Goal: Transaction & Acquisition: Purchase product/service

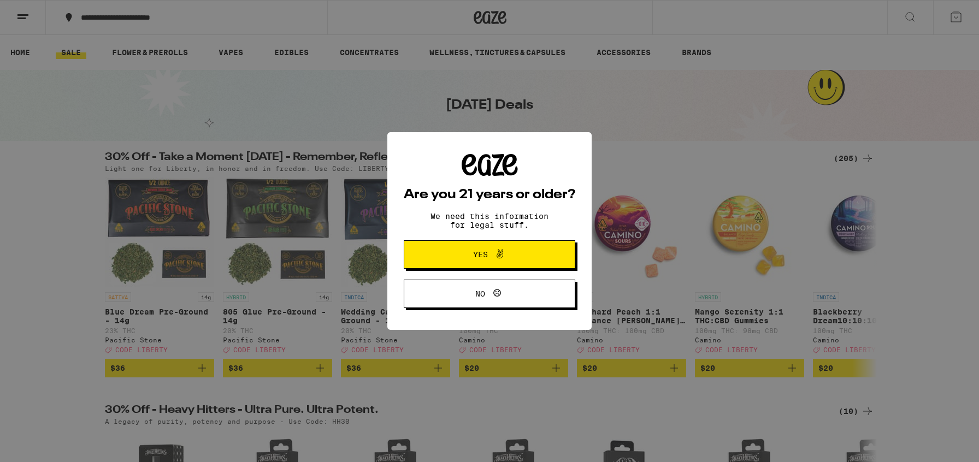
click at [490, 257] on span at bounding box center [497, 255] width 19 height 14
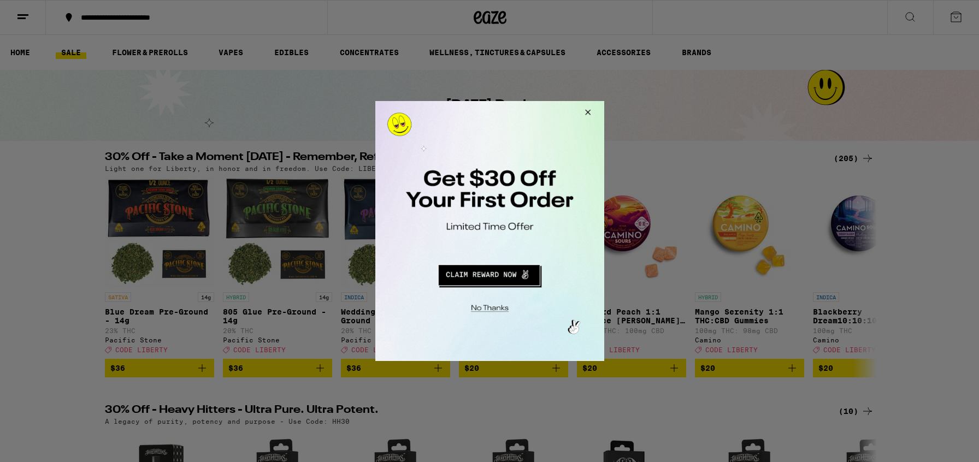
click at [589, 113] on button "Close Modal" at bounding box center [586, 114] width 30 height 26
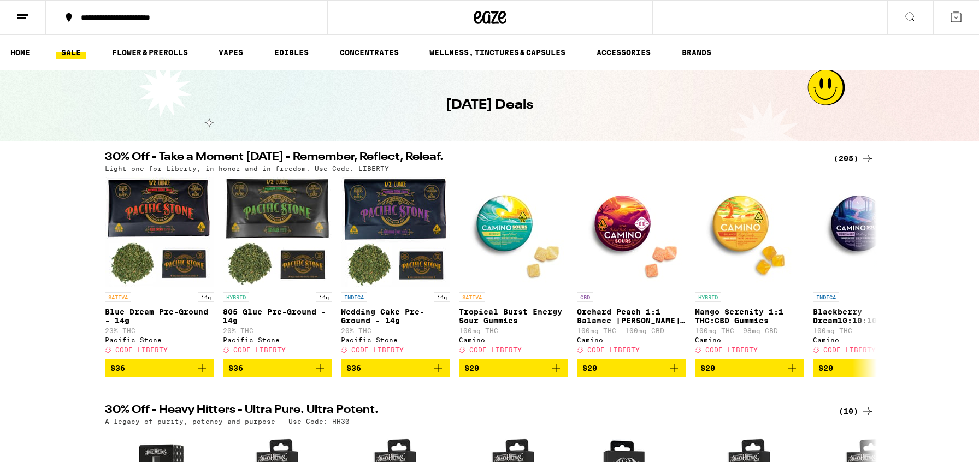
click at [18, 12] on icon at bounding box center [22, 16] width 13 height 13
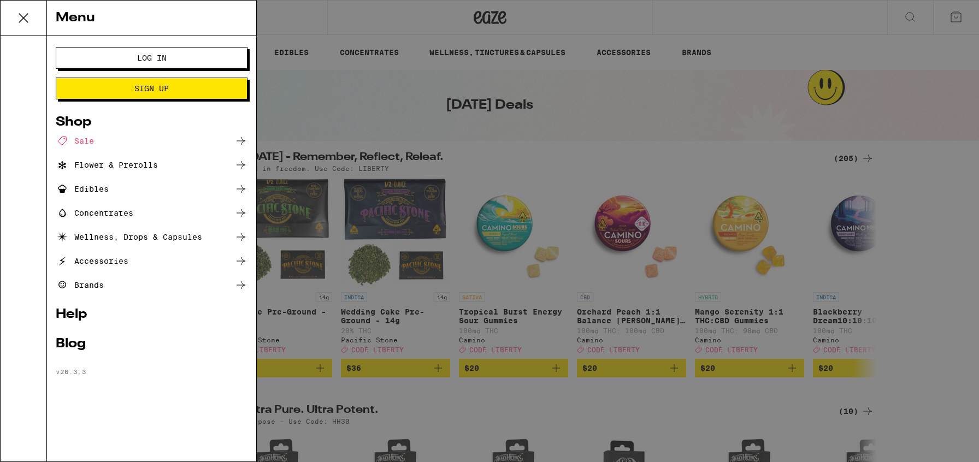
click at [136, 56] on span "Log In" at bounding box center [151, 58] width 103 height 8
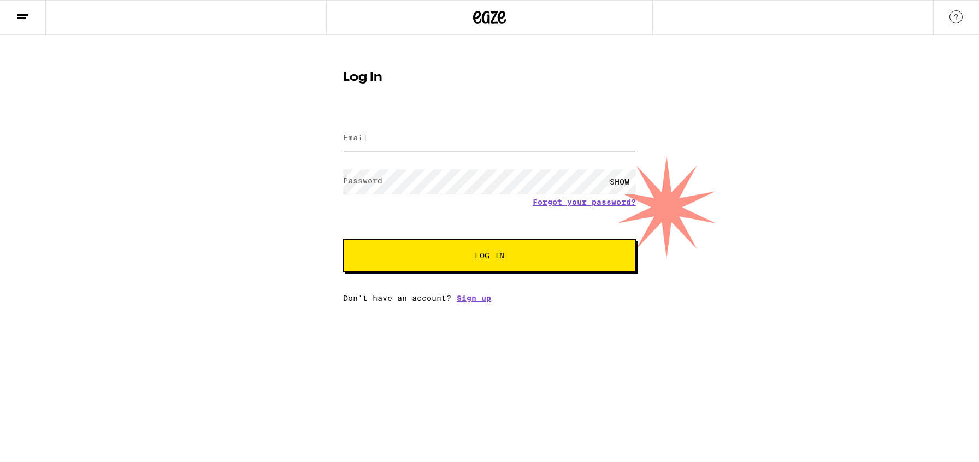
type input "[EMAIL_ADDRESS][DOMAIN_NAME]"
click at [455, 260] on span "Log In" at bounding box center [490, 256] width 204 height 8
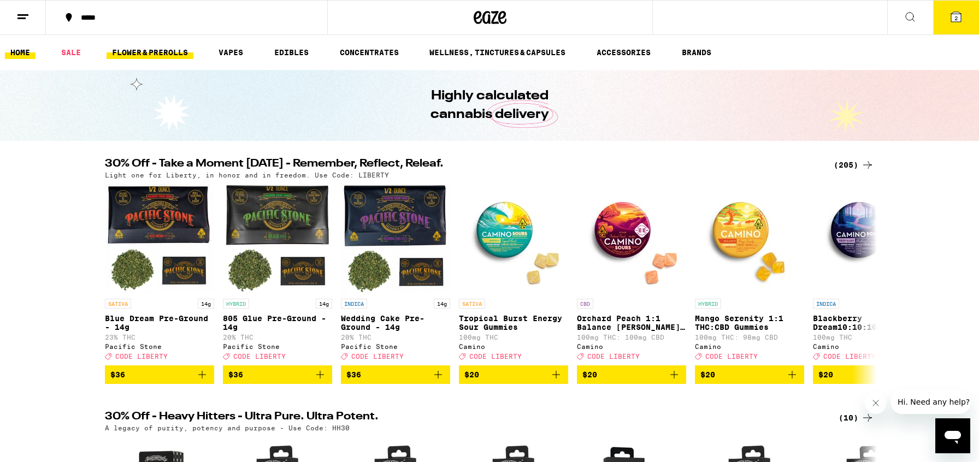
click at [155, 52] on link "FLOWER & PREROLLS" at bounding box center [150, 52] width 87 height 13
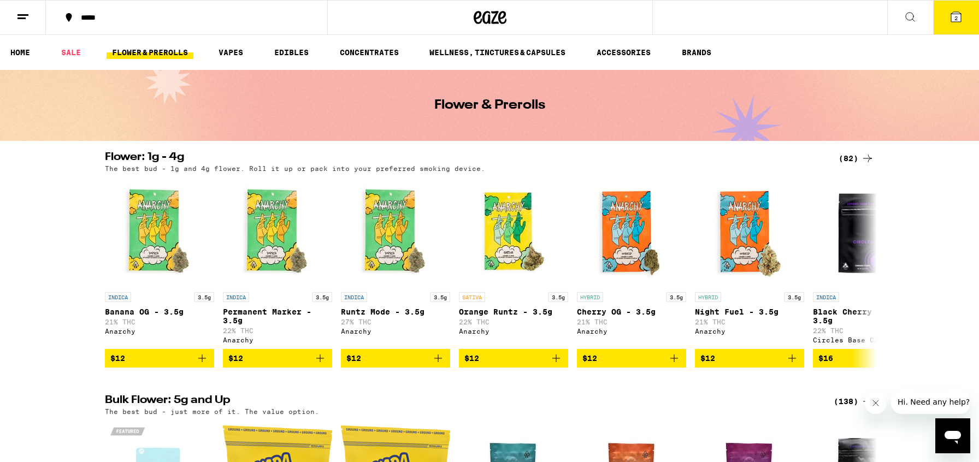
click at [908, 18] on icon at bounding box center [910, 16] width 13 height 13
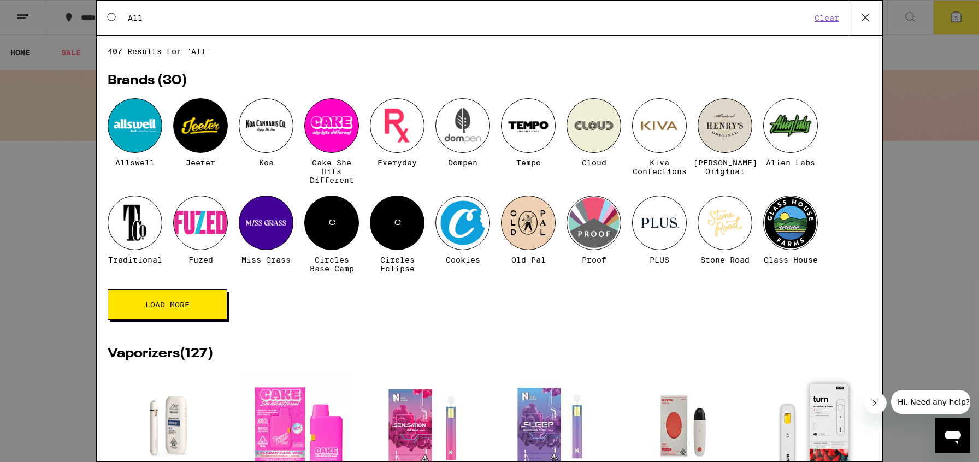
type input "All"
click at [131, 127] on div at bounding box center [135, 125] width 55 height 55
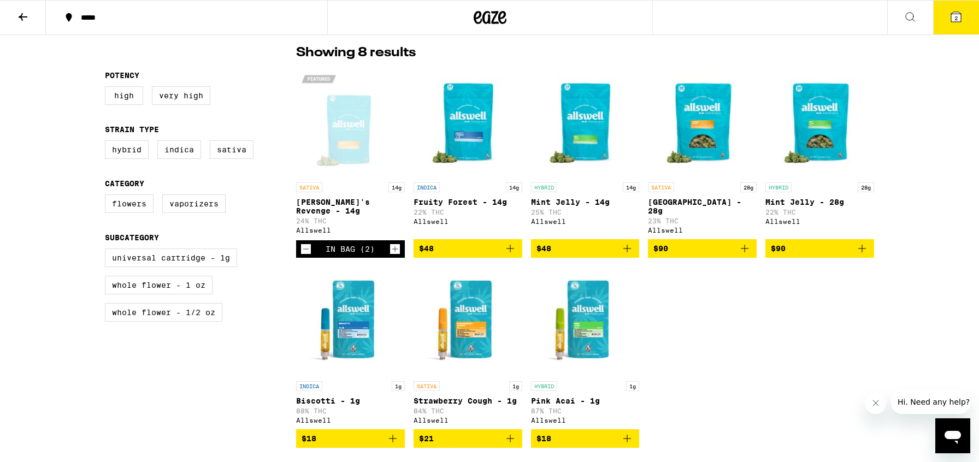
scroll to position [316, 0]
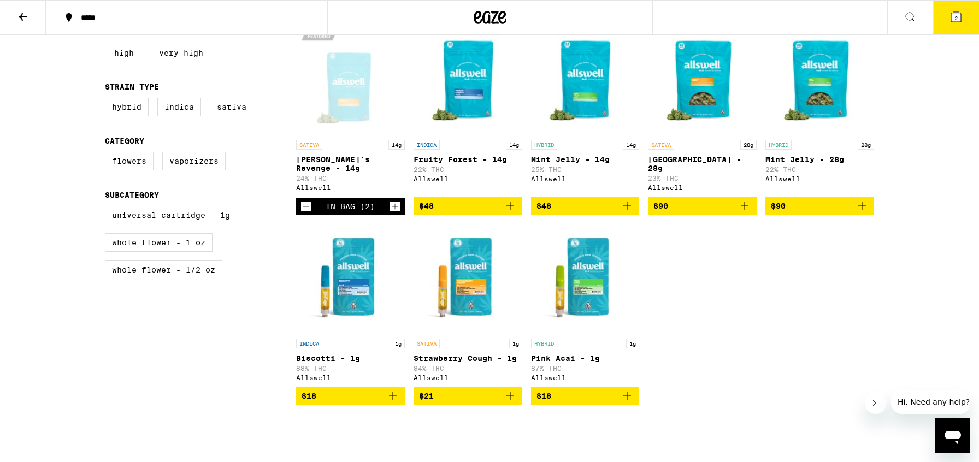
click at [470, 84] on img "Open page for Fruity Forest - 14g from Allswell" at bounding box center [468, 79] width 109 height 109
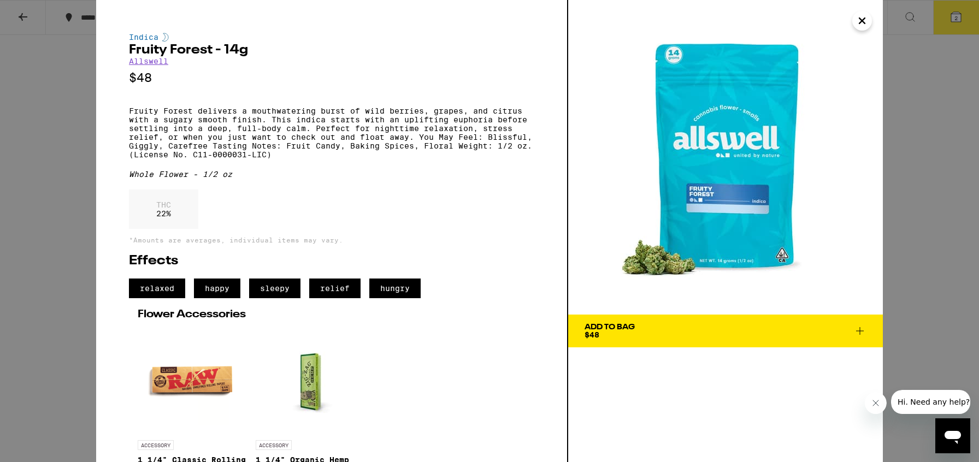
click at [692, 335] on span "Add To Bag $48" at bounding box center [726, 331] width 282 height 15
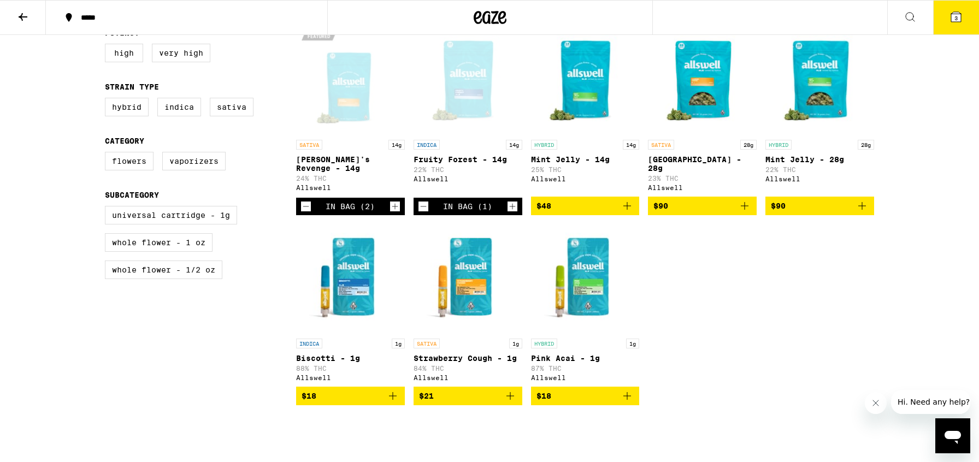
click at [956, 17] on span "3" at bounding box center [956, 18] width 3 height 7
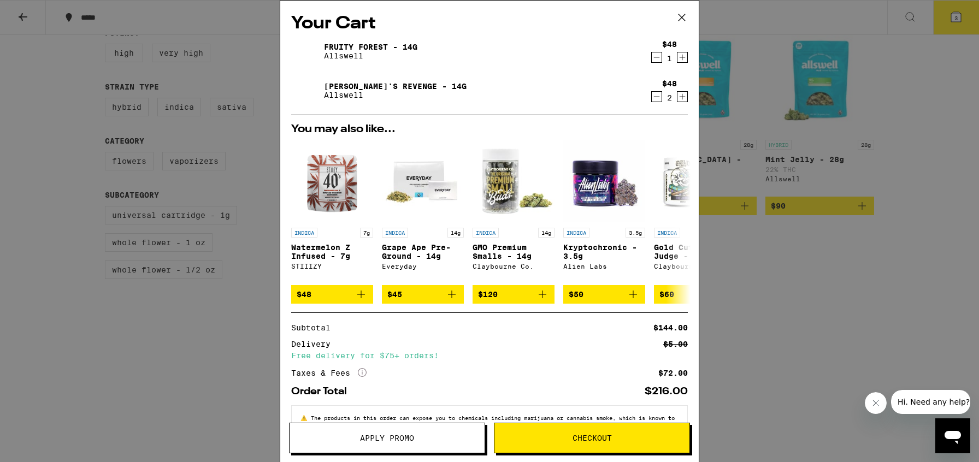
click at [658, 99] on icon "Decrement" at bounding box center [657, 96] width 10 height 13
click at [657, 98] on icon "Decrement" at bounding box center [657, 96] width 10 height 13
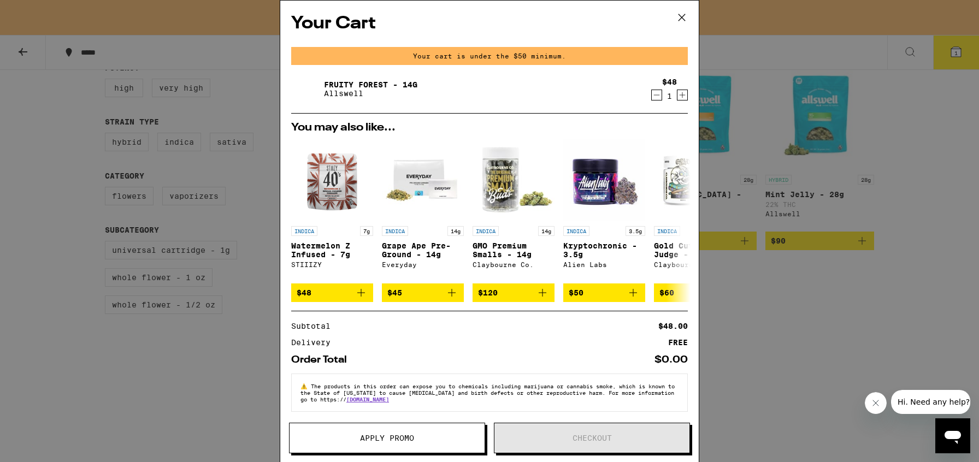
scroll to position [351, 0]
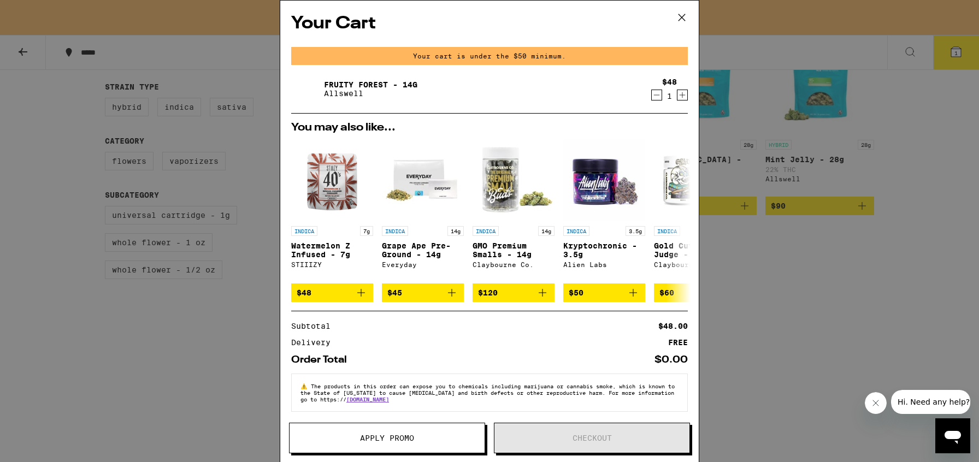
click at [22, 192] on div "Your Cart Your cart is under the $50 minimum. Fruity Forest - 14g Allswell $48 …" at bounding box center [489, 231] width 979 height 462
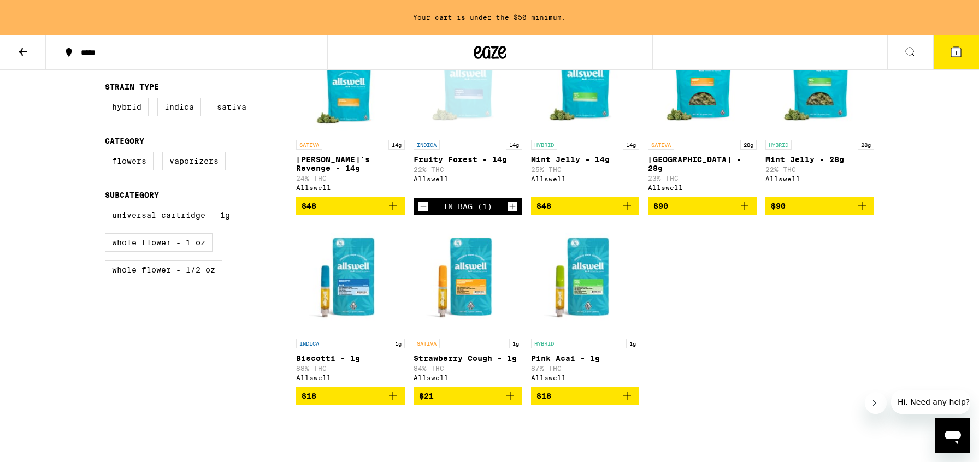
click at [25, 51] on icon at bounding box center [23, 52] width 9 height 8
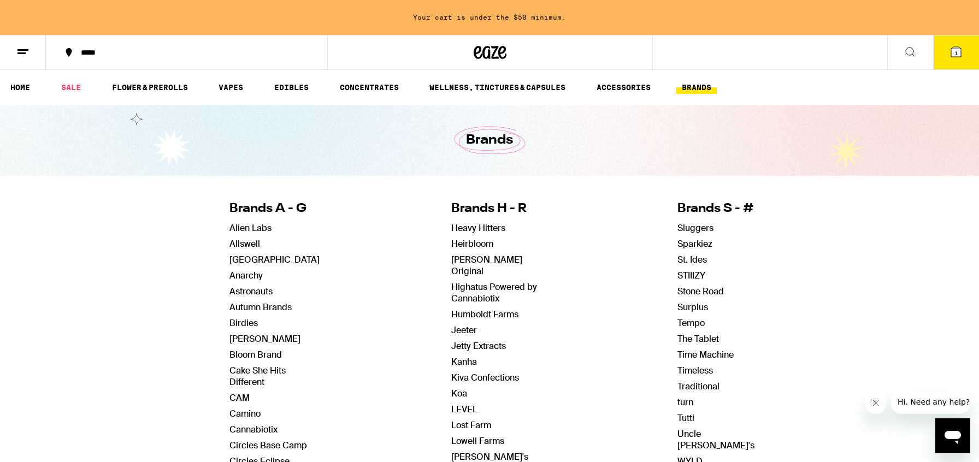
click at [492, 53] on icon at bounding box center [490, 53] width 33 height 20
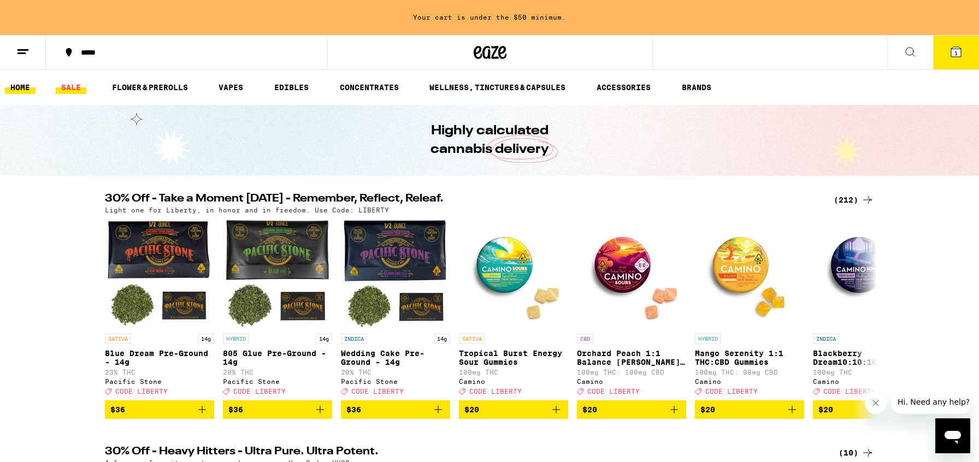
click at [77, 89] on link "SALE" at bounding box center [71, 87] width 31 height 13
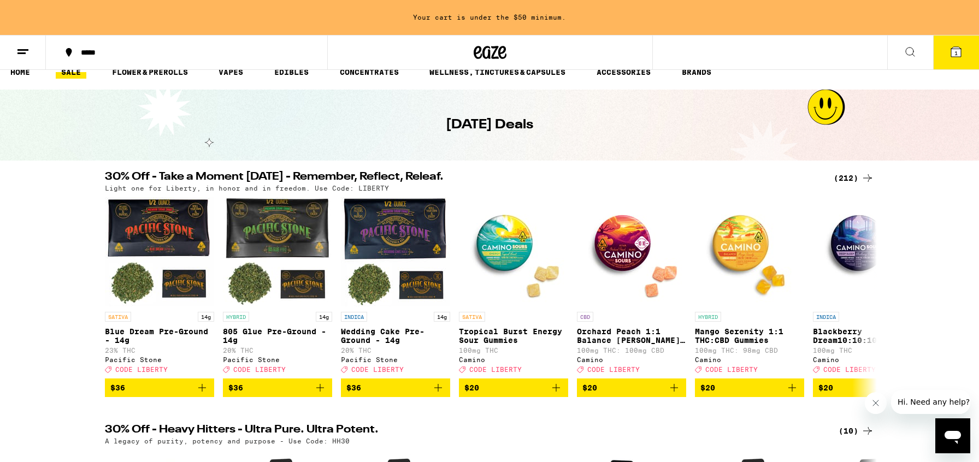
scroll to position [8, 0]
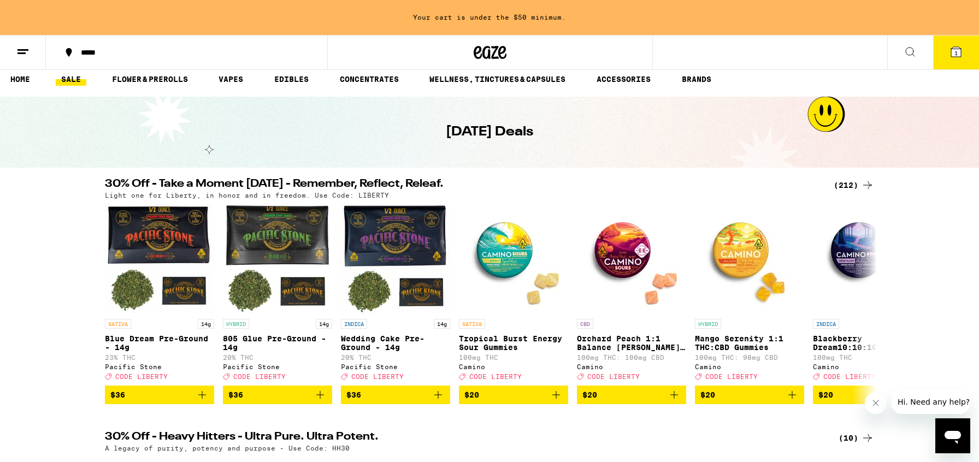
click at [853, 184] on div "(212)" at bounding box center [854, 185] width 40 height 13
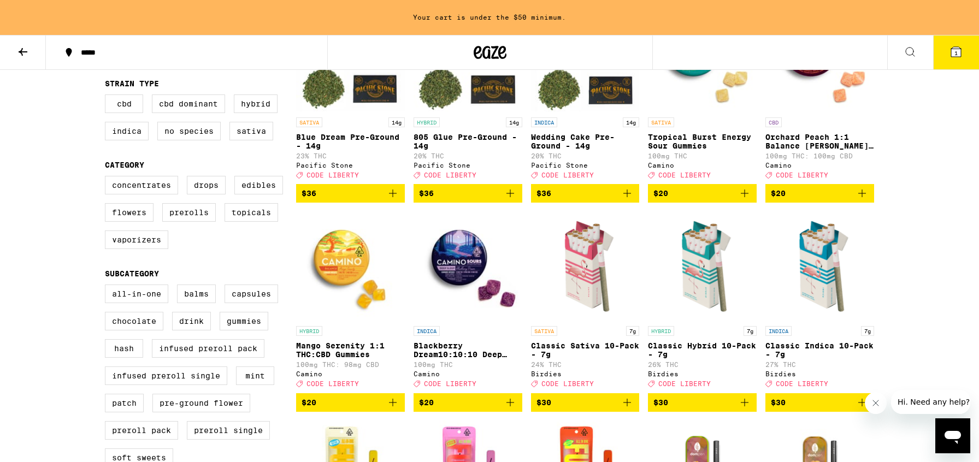
scroll to position [195, 0]
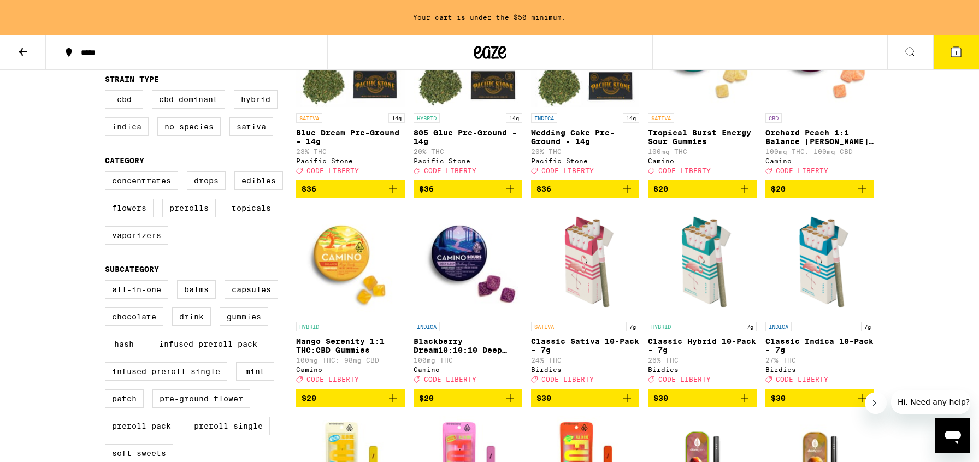
click at [120, 130] on label "Indica" at bounding box center [127, 127] width 44 height 19
click at [108, 92] on input "Indica" at bounding box center [107, 92] width 1 height 1
checkbox input "true"
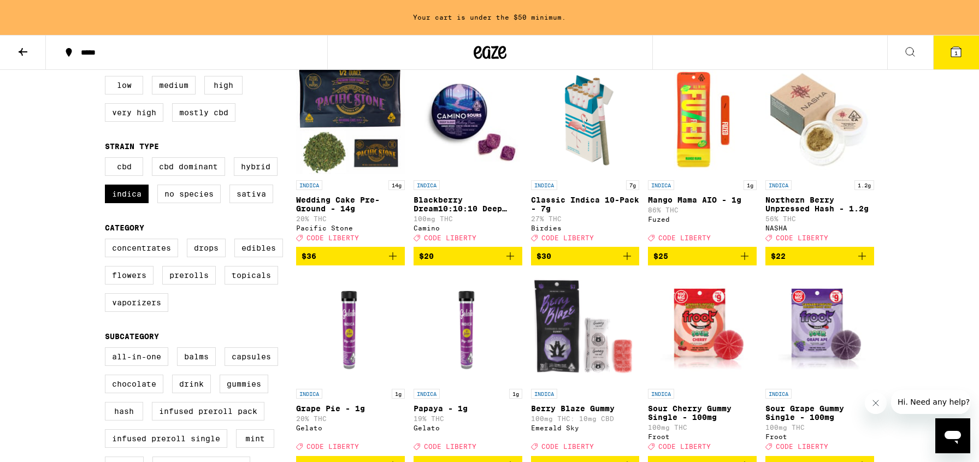
scroll to position [84, 0]
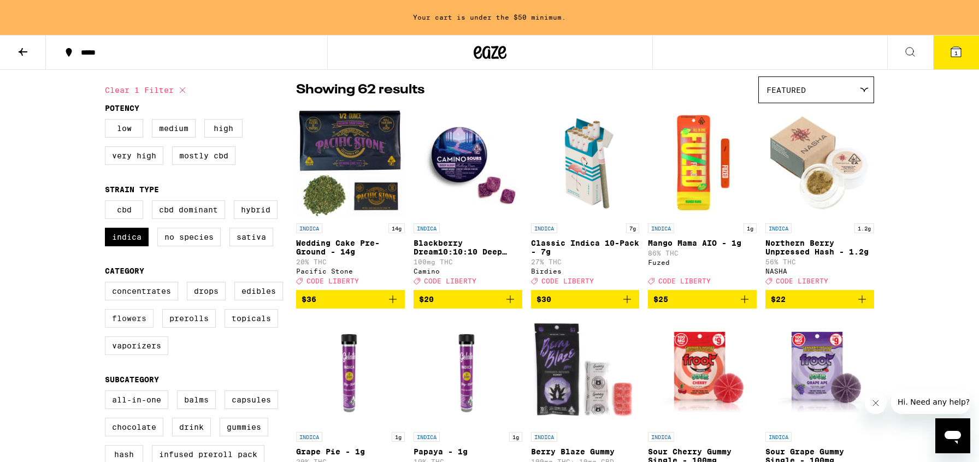
click at [132, 326] on label "Flowers" at bounding box center [129, 318] width 49 height 19
click at [108, 284] on input "Flowers" at bounding box center [107, 284] width 1 height 1
checkbox input "true"
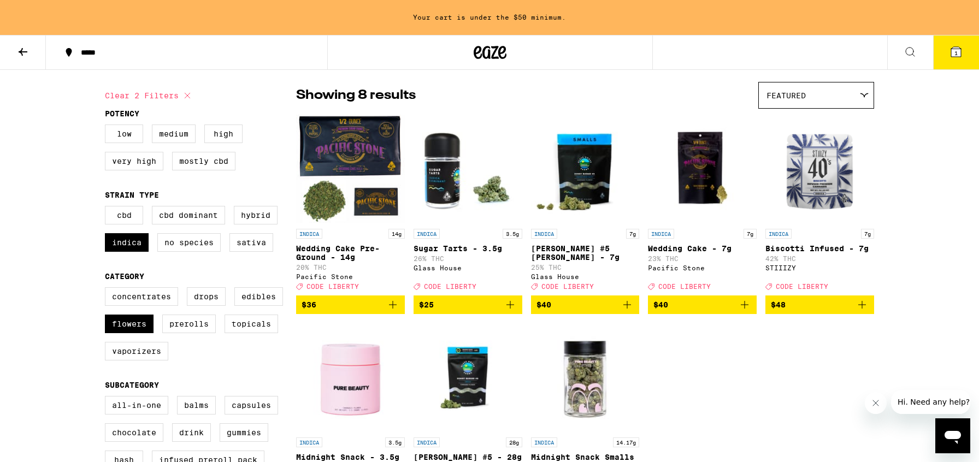
scroll to position [71, 0]
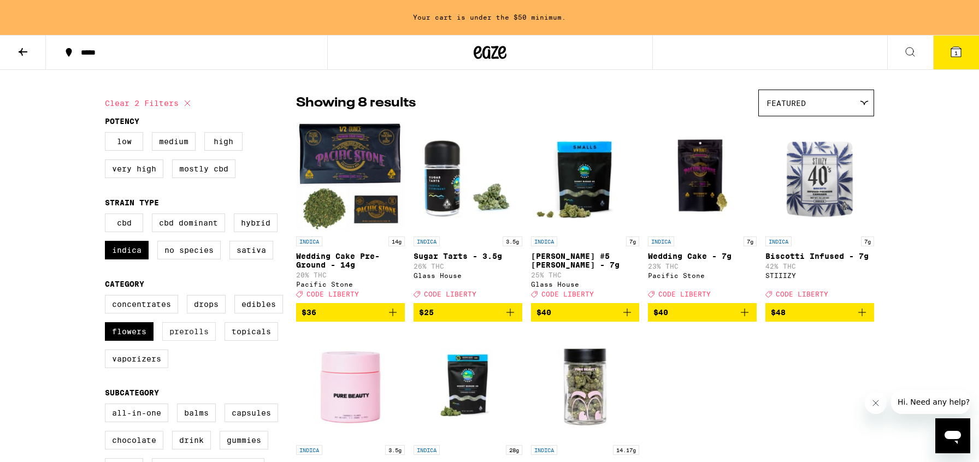
click at [196, 340] on label "Prerolls" at bounding box center [189, 331] width 54 height 19
click at [108, 297] on input "Prerolls" at bounding box center [107, 297] width 1 height 1
checkbox input "true"
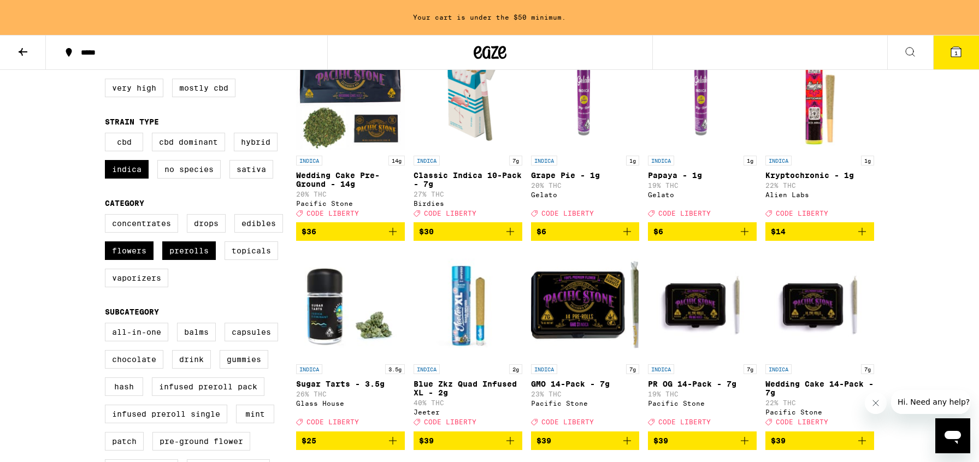
scroll to position [168, 0]
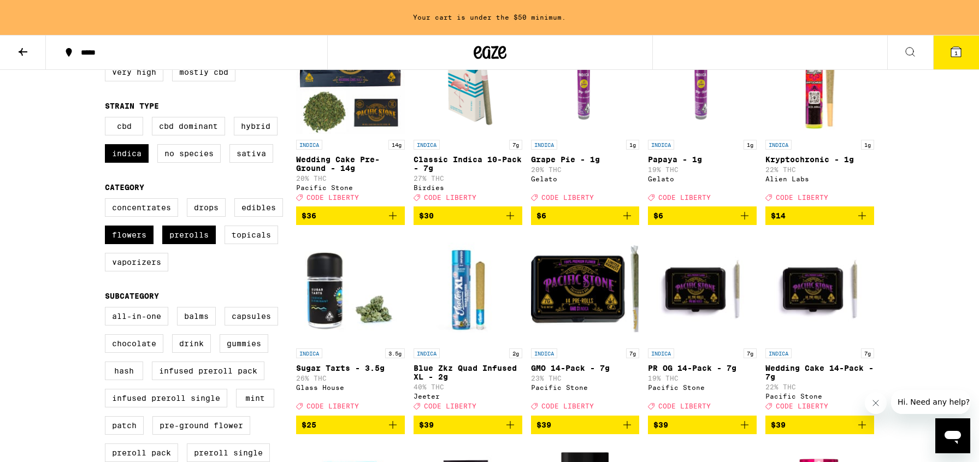
click at [583, 222] on span "$6" at bounding box center [586, 215] width 98 height 13
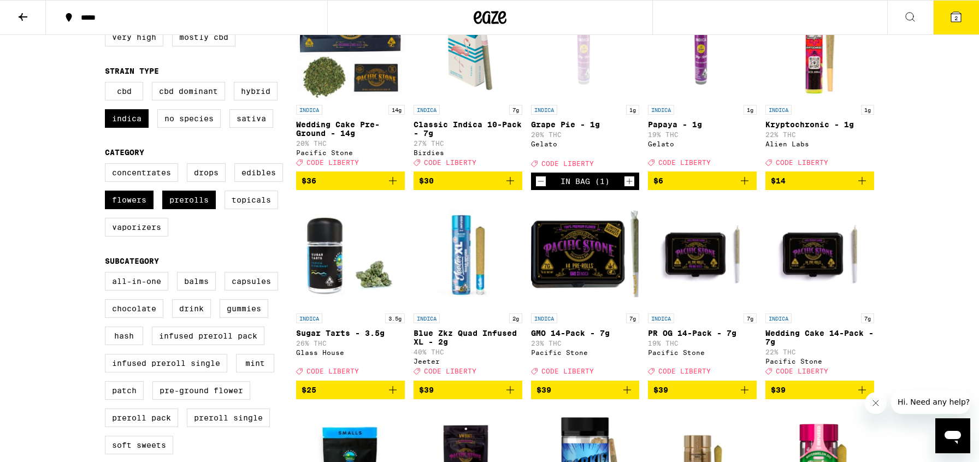
scroll to position [133, 0]
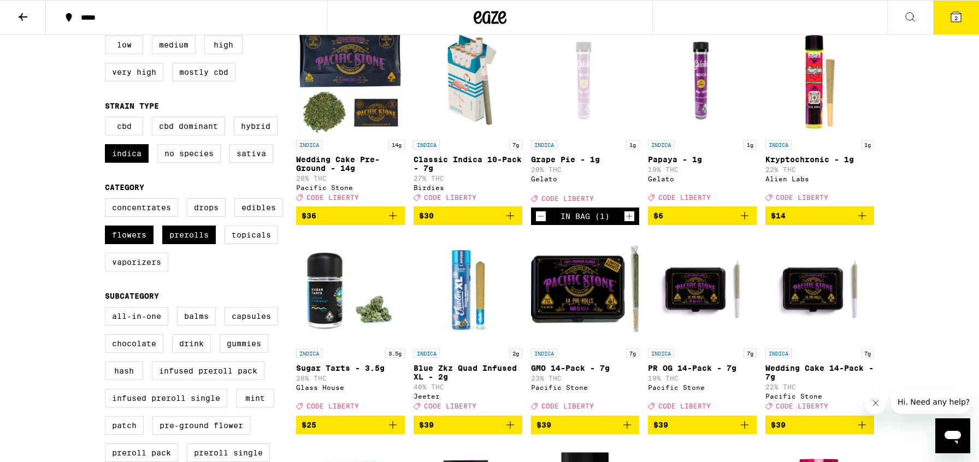
click at [965, 7] on button "2" at bounding box center [957, 18] width 46 height 34
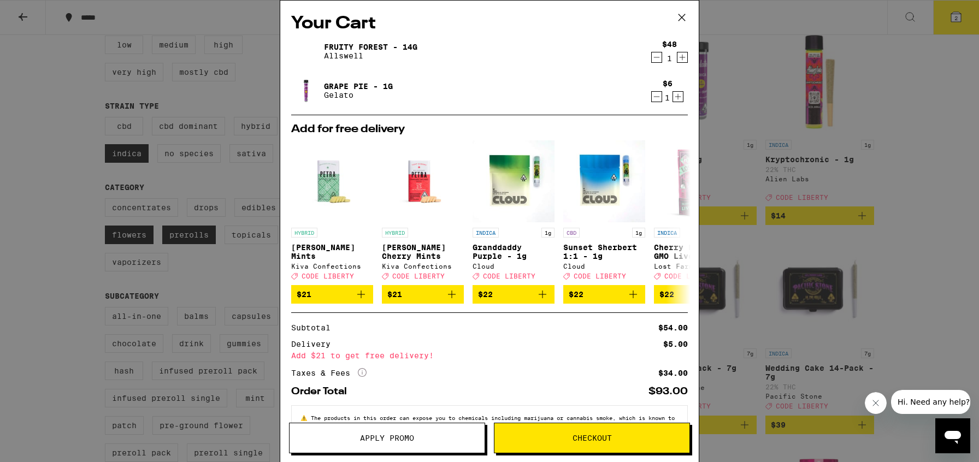
click at [379, 437] on span "Apply Promo" at bounding box center [387, 439] width 54 height 8
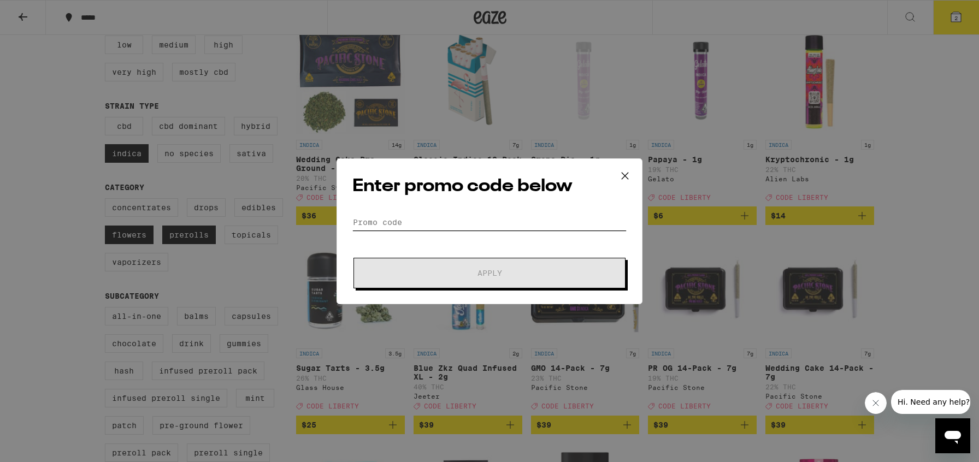
click at [422, 225] on input "Promo Code" at bounding box center [490, 222] width 274 height 16
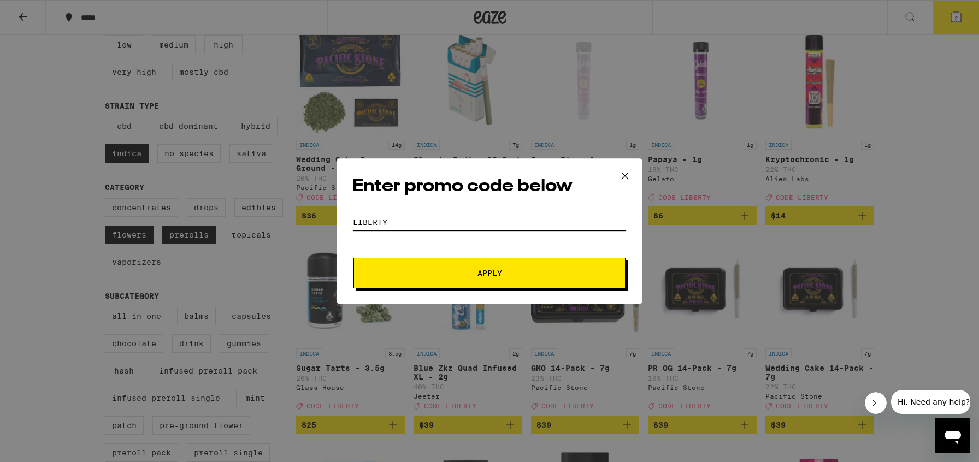
type input "liberty"
click at [479, 272] on span "Apply" at bounding box center [490, 273] width 25 height 8
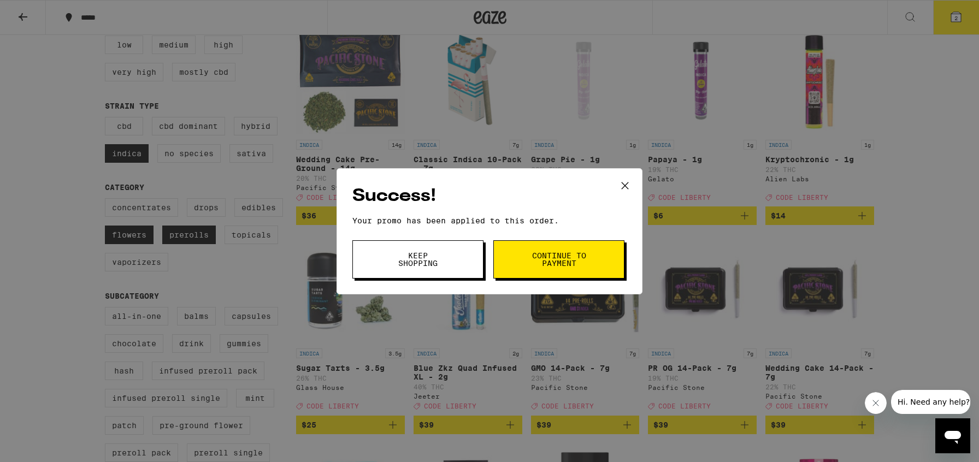
click at [548, 265] on span "Continue to payment" at bounding box center [559, 259] width 56 height 15
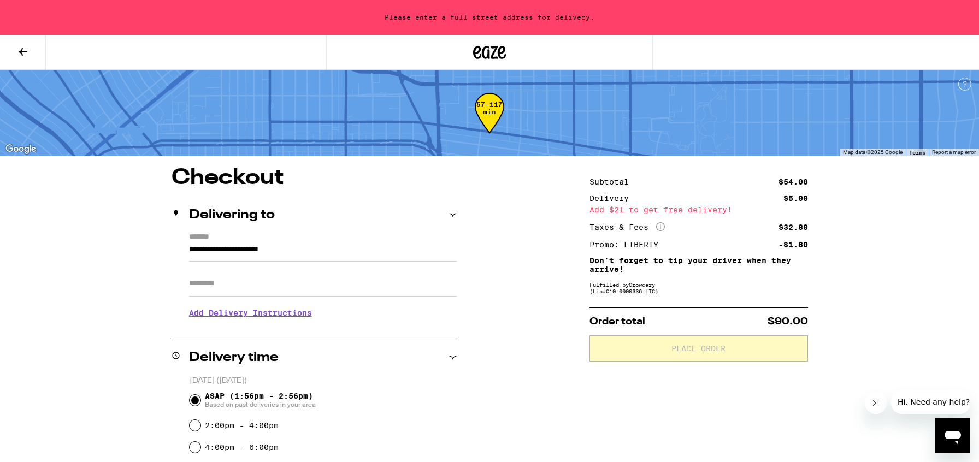
click at [23, 46] on icon at bounding box center [22, 51] width 13 height 13
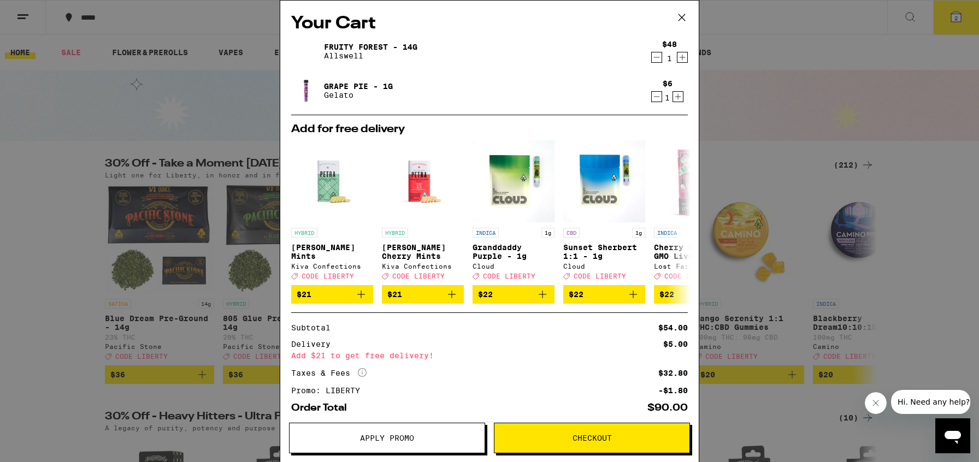
click at [402, 437] on span "Apply Promo" at bounding box center [387, 439] width 54 height 8
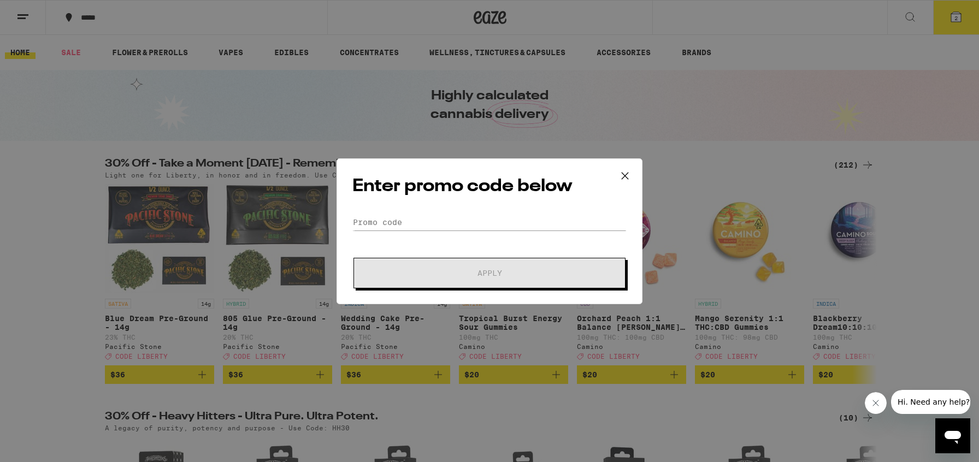
click at [623, 173] on icon at bounding box center [625, 176] width 16 height 16
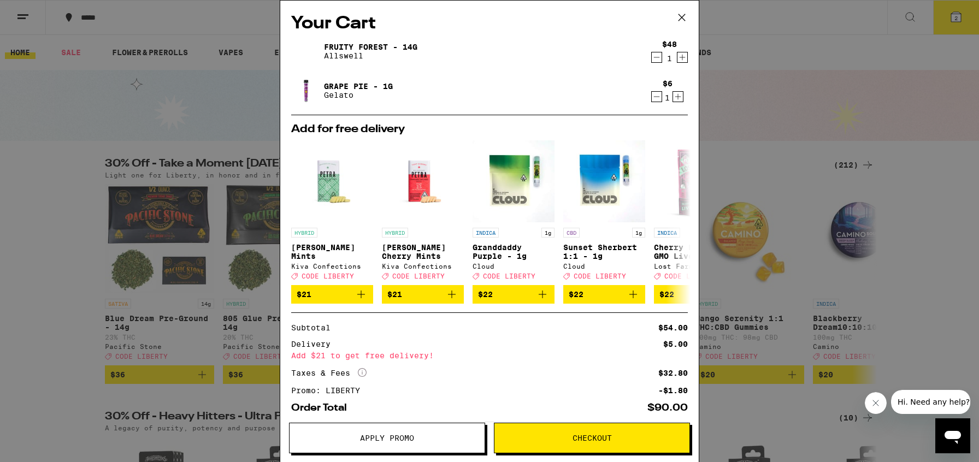
click at [683, 17] on icon at bounding box center [682, 17] width 16 height 16
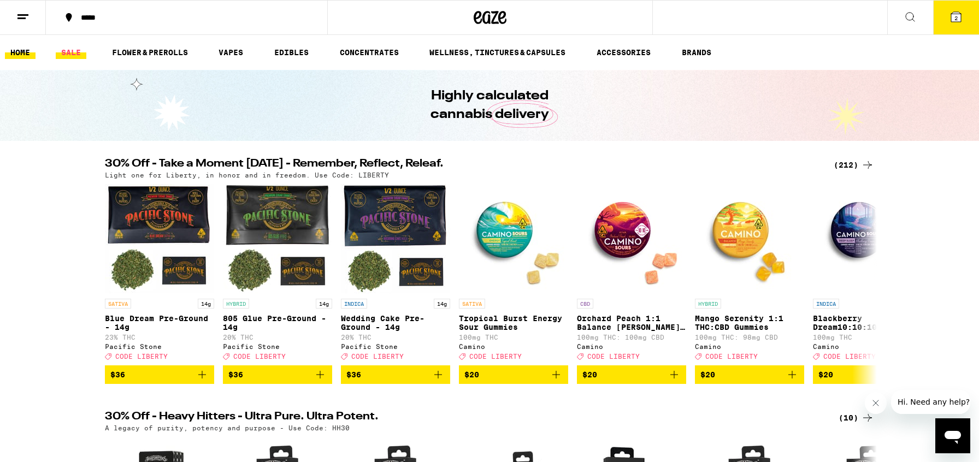
click at [77, 46] on link "SALE" at bounding box center [71, 52] width 31 height 13
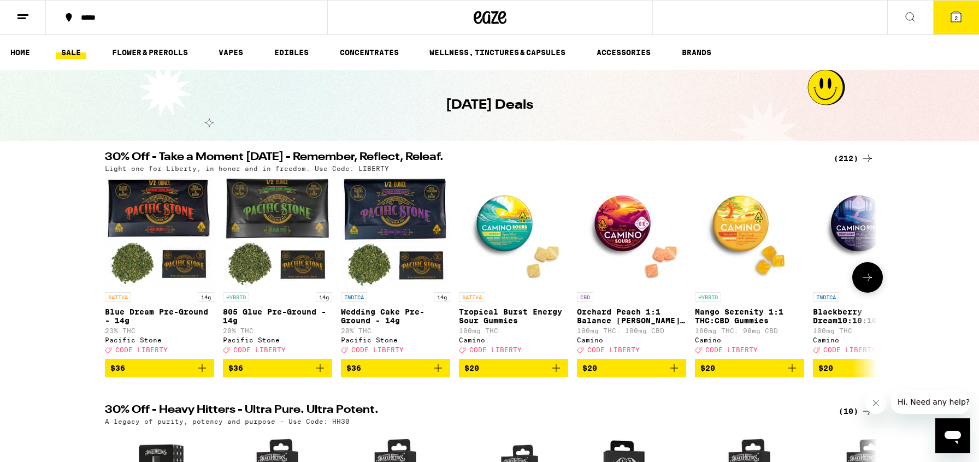
click at [870, 280] on icon at bounding box center [867, 277] width 13 height 13
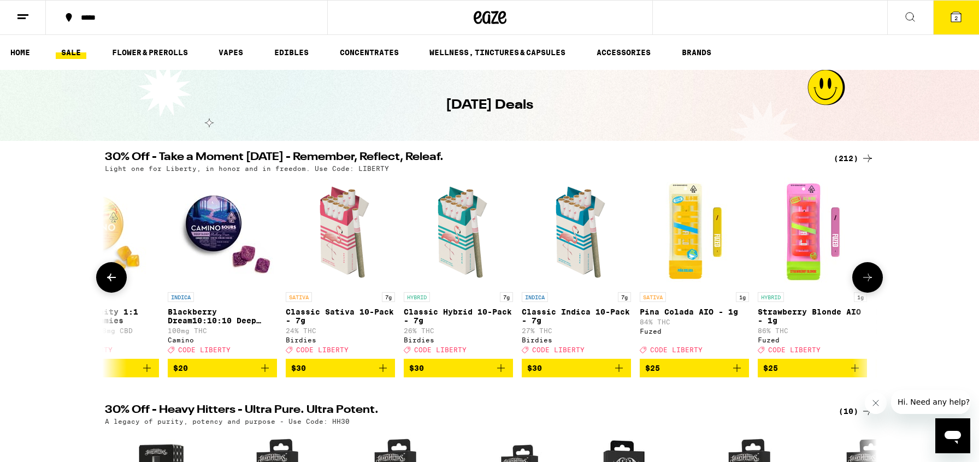
scroll to position [0, 650]
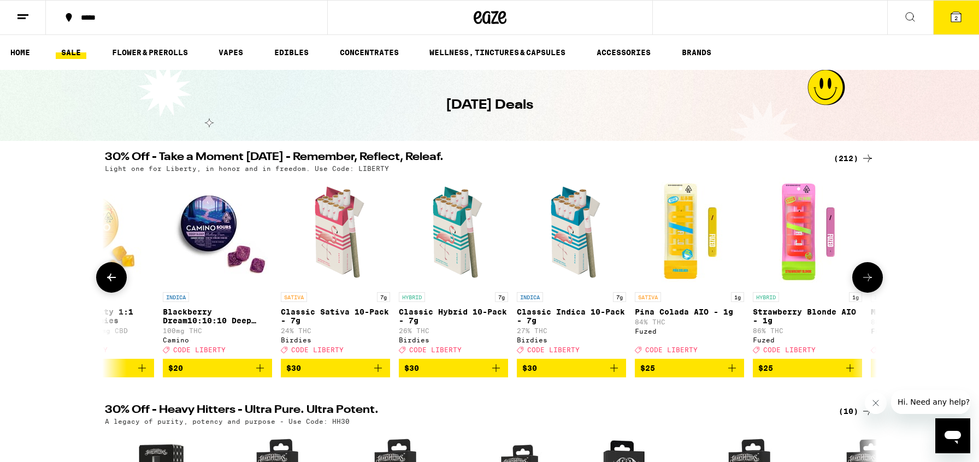
click at [870, 280] on icon at bounding box center [867, 277] width 13 height 13
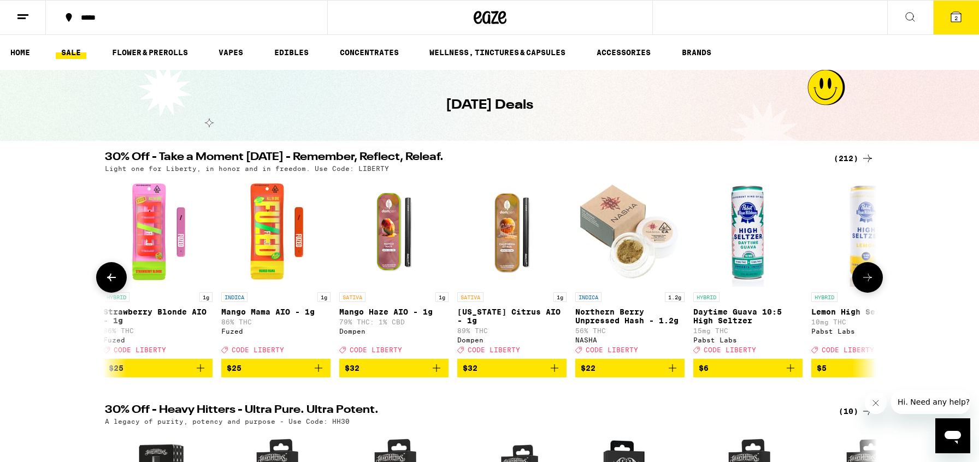
scroll to position [0, 1301]
click at [870, 280] on icon at bounding box center [867, 277] width 13 height 13
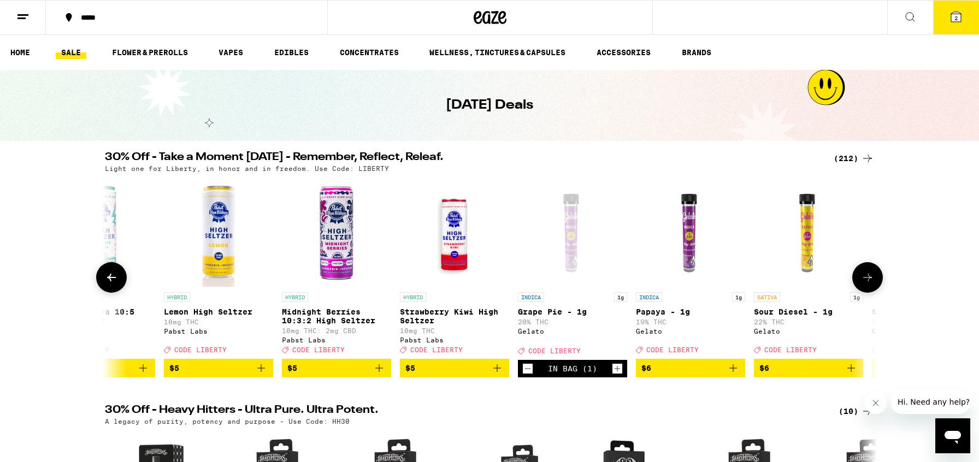
scroll to position [0, 1951]
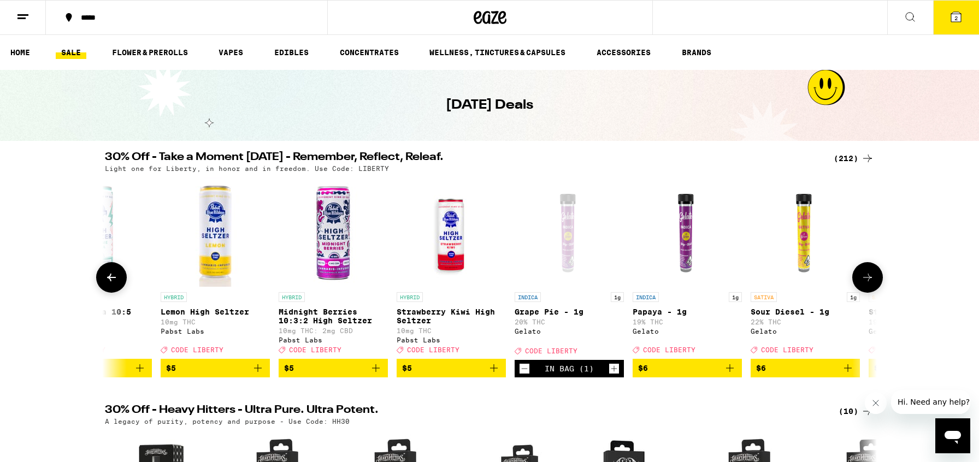
click at [870, 280] on icon at bounding box center [867, 277] width 13 height 13
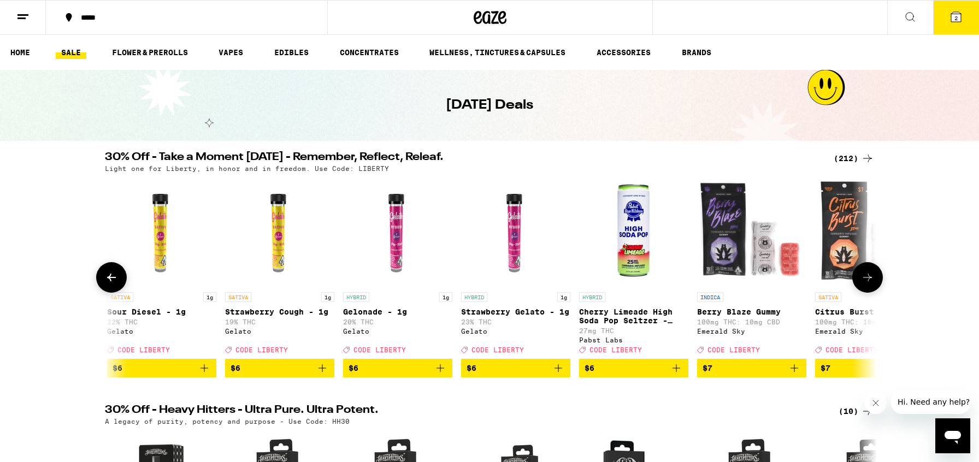
scroll to position [0, 2602]
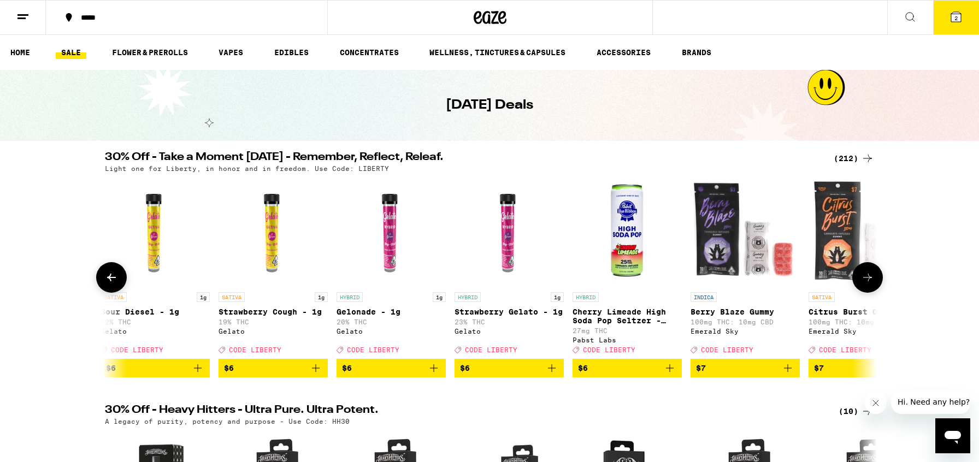
click at [870, 279] on icon at bounding box center [867, 277] width 13 height 13
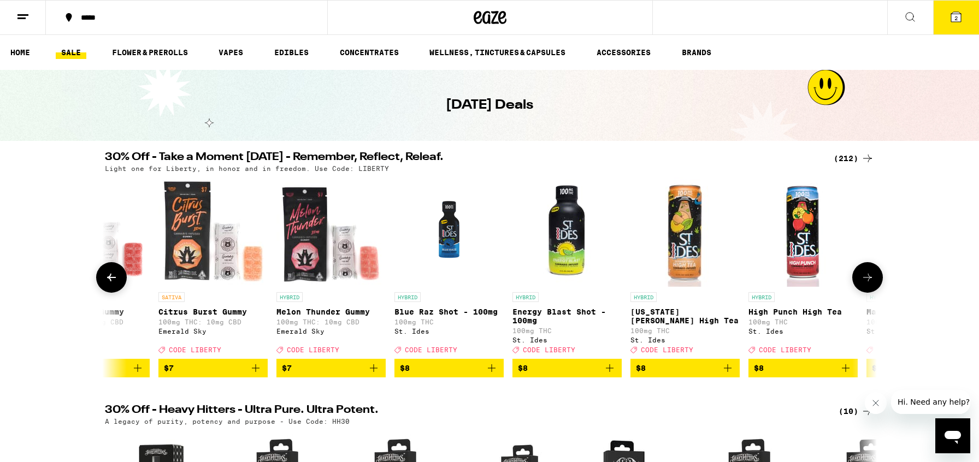
click at [870, 279] on icon at bounding box center [867, 277] width 13 height 13
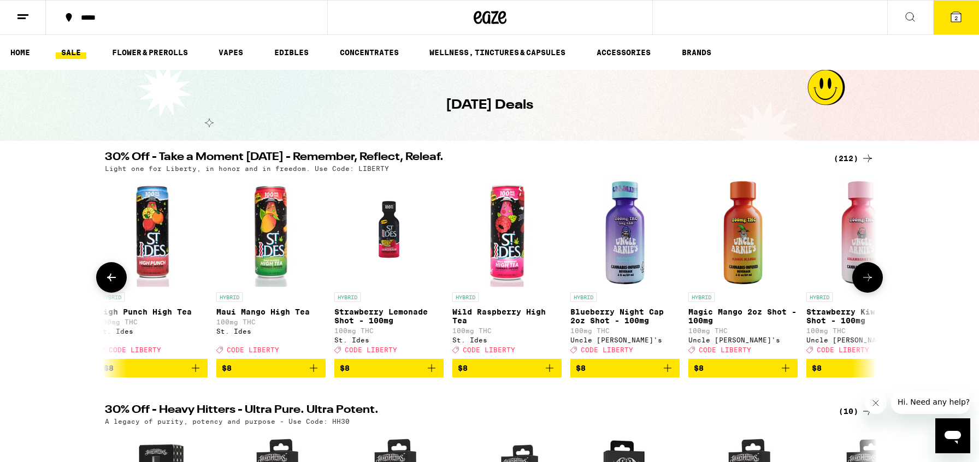
click at [870, 279] on icon at bounding box center [867, 277] width 13 height 13
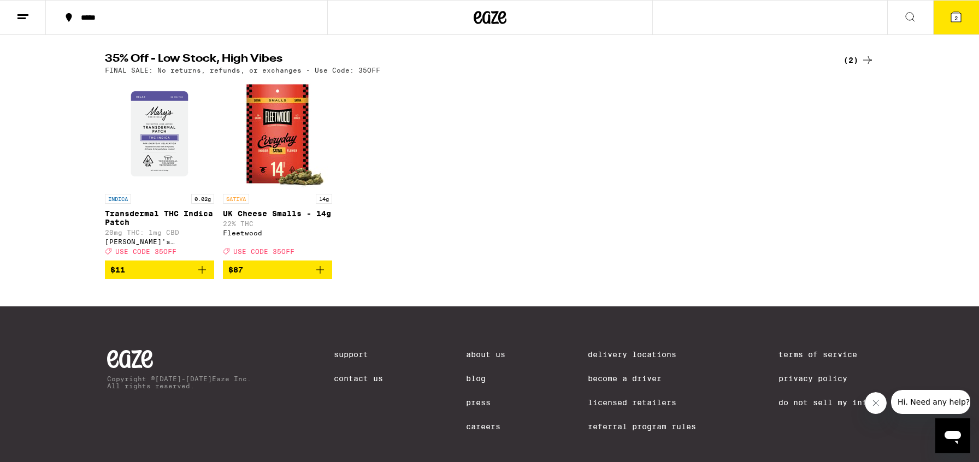
scroll to position [576, 0]
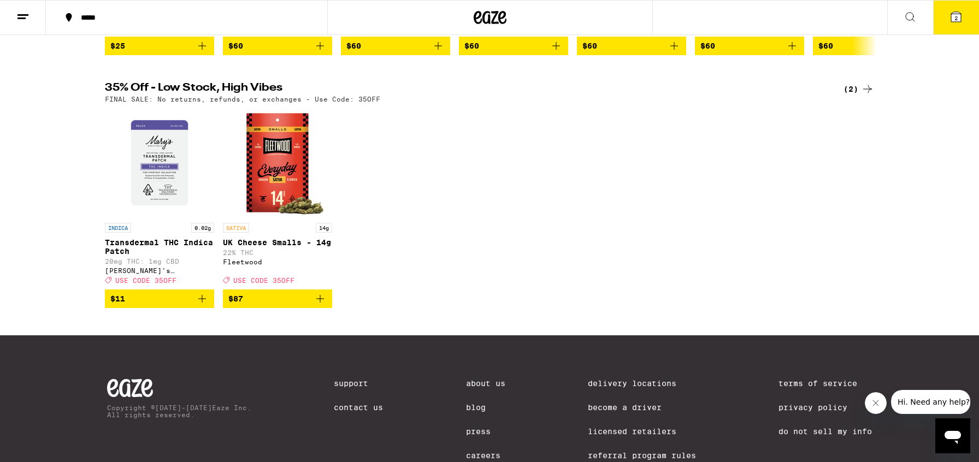
click at [289, 215] on img "Open page for UK Cheese Smalls - 14g from Fleetwood" at bounding box center [277, 162] width 109 height 109
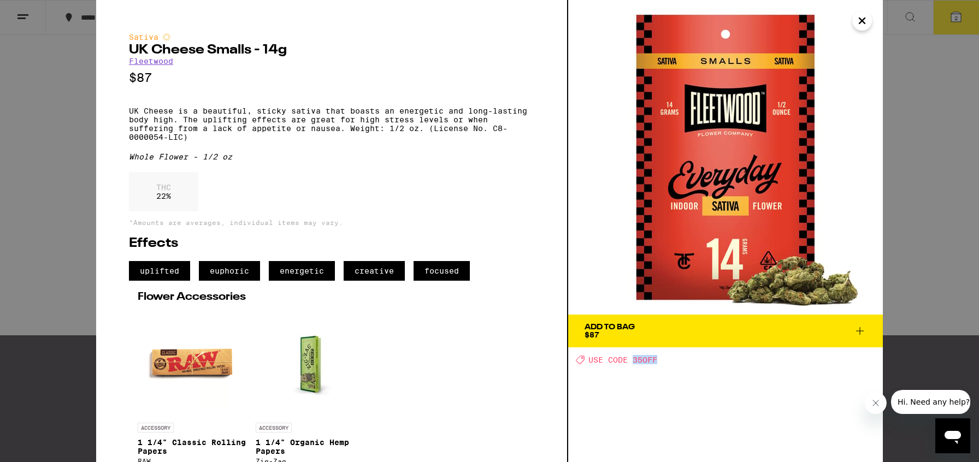
drag, startPoint x: 664, startPoint y: 361, endPoint x: 633, endPoint y: 364, distance: 30.2
click at [633, 364] on div "Deal Created with Sketch. USE CODE 35OFF" at bounding box center [729, 359] width 307 height 9
copy span "35OFF"
click at [86, 41] on div "Sativa UK Cheese Smalls - 14g Fleetwood $87 UK Cheese is a beautiful, sticky sa…" at bounding box center [489, 231] width 979 height 462
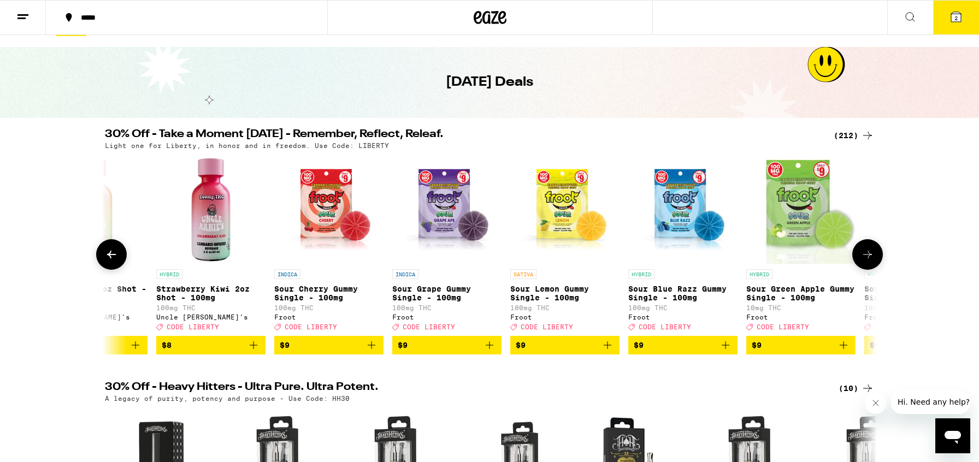
scroll to position [20, 0]
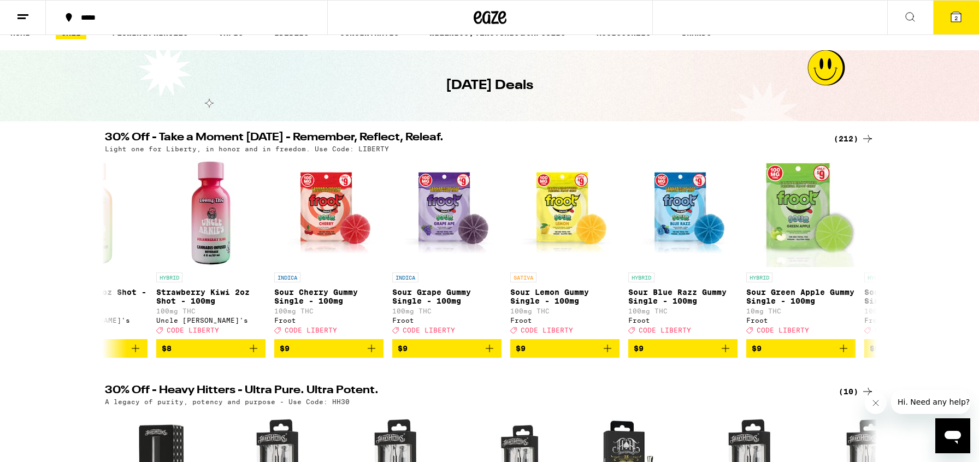
click at [958, 19] on span "2" at bounding box center [956, 18] width 3 height 7
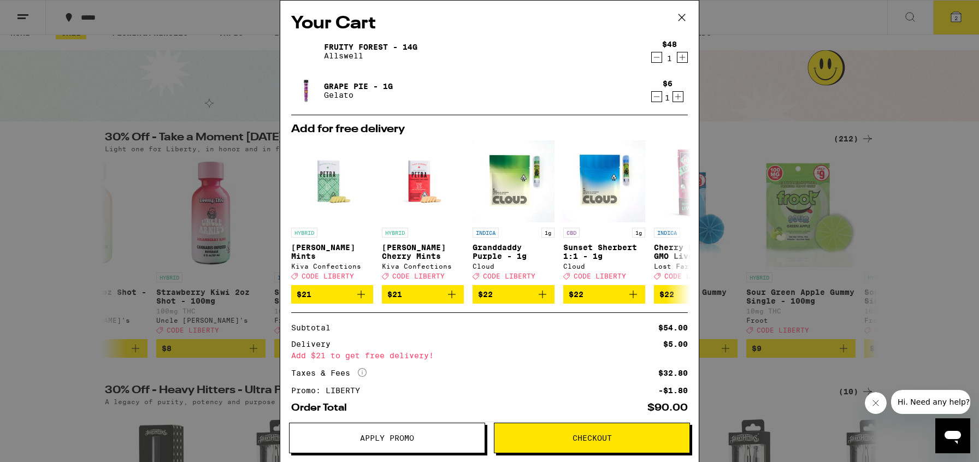
click at [681, 14] on icon at bounding box center [682, 17] width 16 height 16
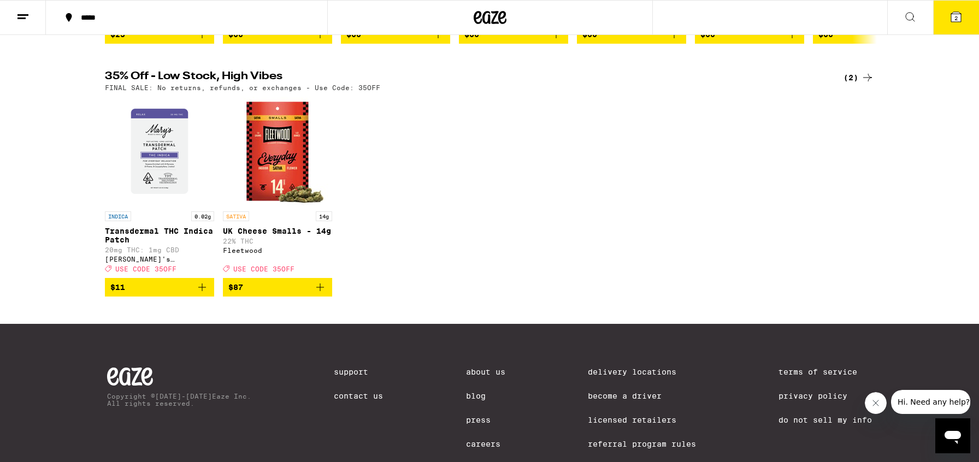
scroll to position [615, 0]
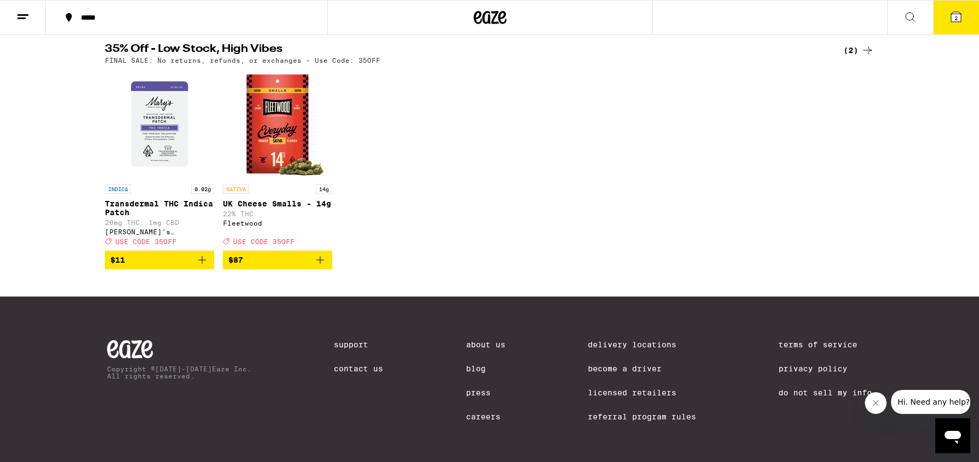
click at [291, 267] on span "$87" at bounding box center [277, 260] width 98 height 13
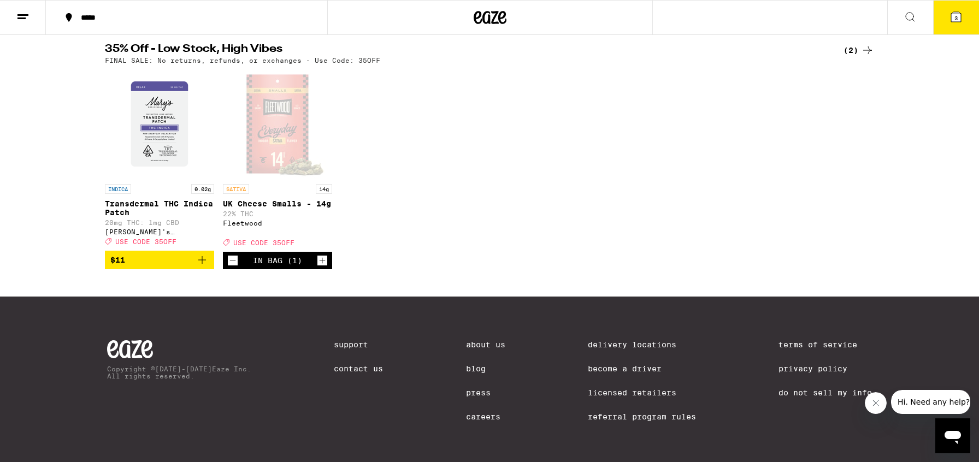
click at [955, 20] on span "3" at bounding box center [956, 18] width 3 height 7
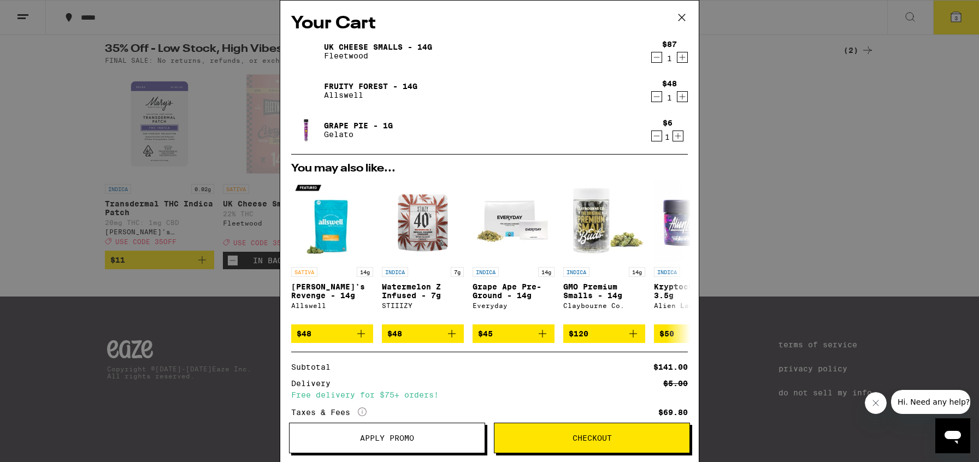
click at [655, 96] on icon "Decrement" at bounding box center [657, 96] width 10 height 13
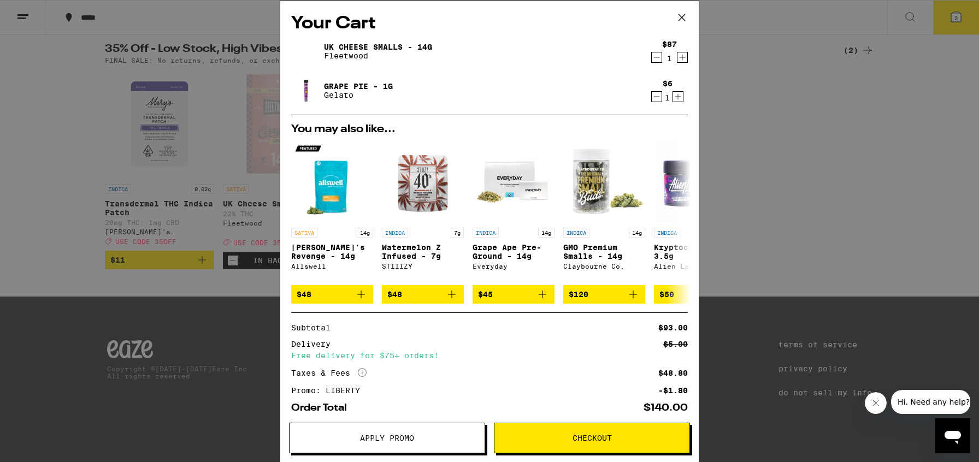
click at [356, 436] on span "Apply Promo" at bounding box center [387, 439] width 195 height 8
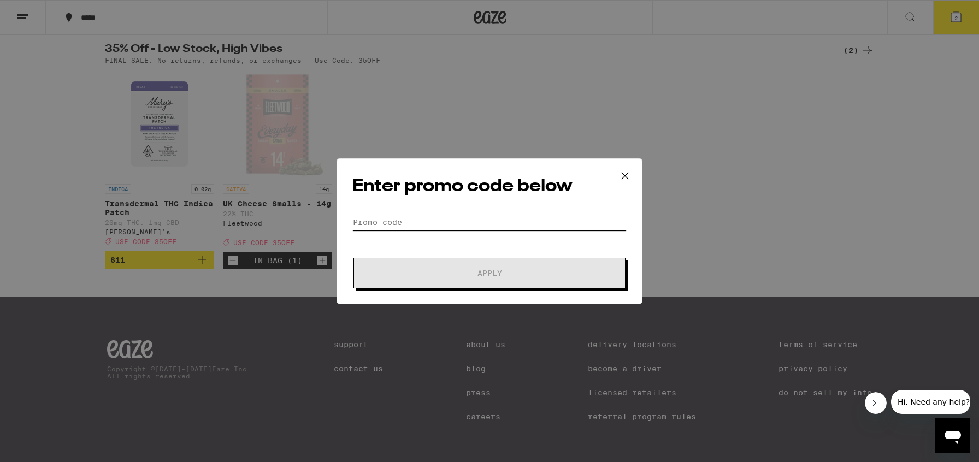
click at [400, 225] on input "Promo Code" at bounding box center [490, 222] width 274 height 16
paste input "35OFF"
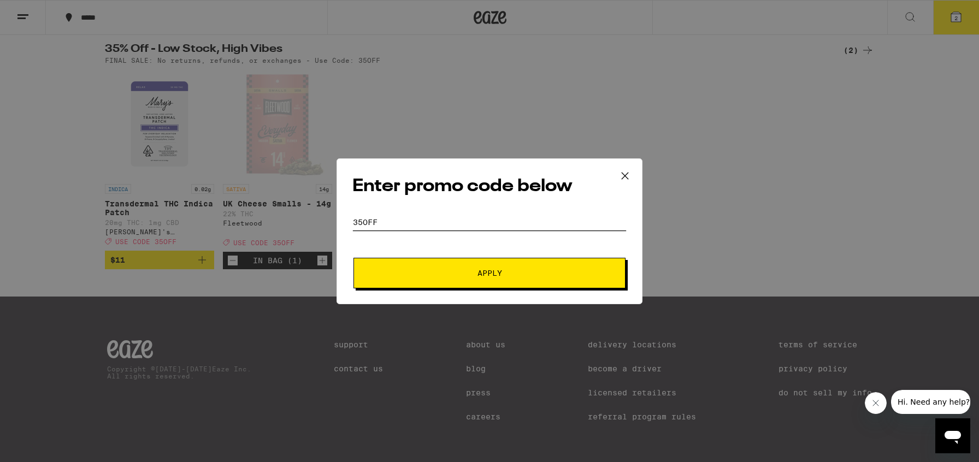
type input "35OFF"
click at [354, 258] on button "Apply" at bounding box center [490, 273] width 272 height 31
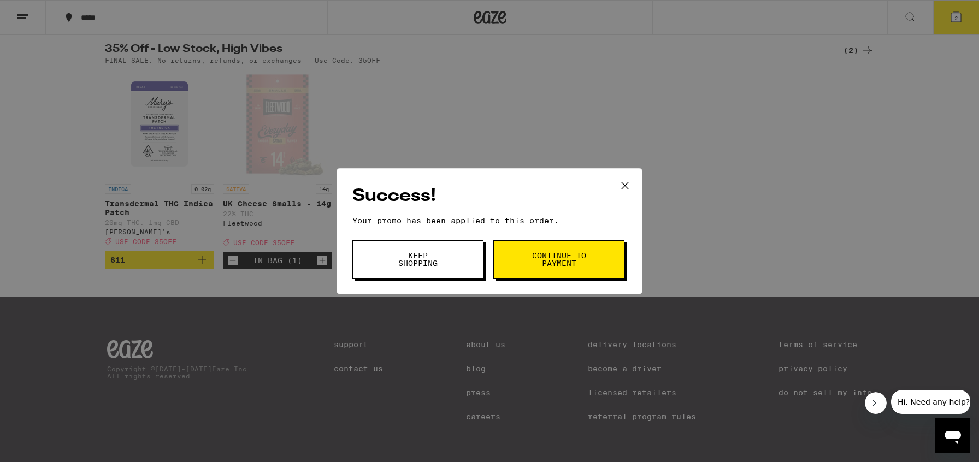
click at [580, 263] on span "Continue to payment" at bounding box center [559, 259] width 56 height 15
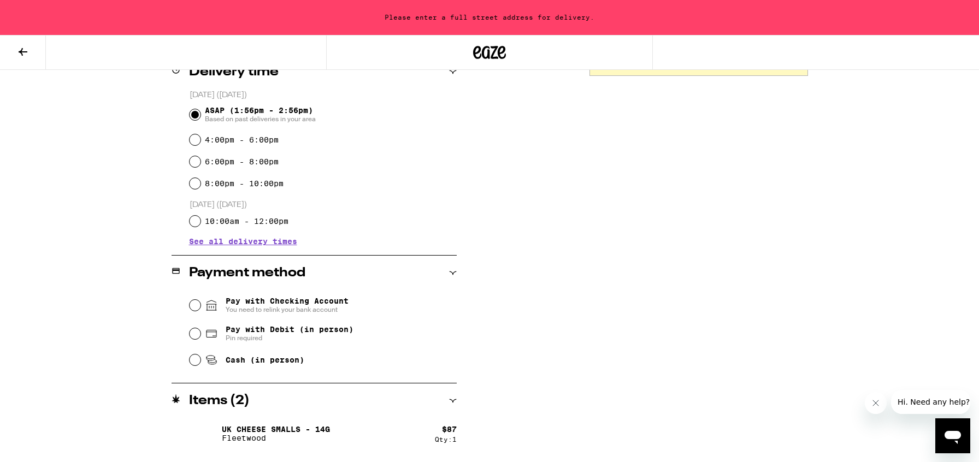
scroll to position [302, 0]
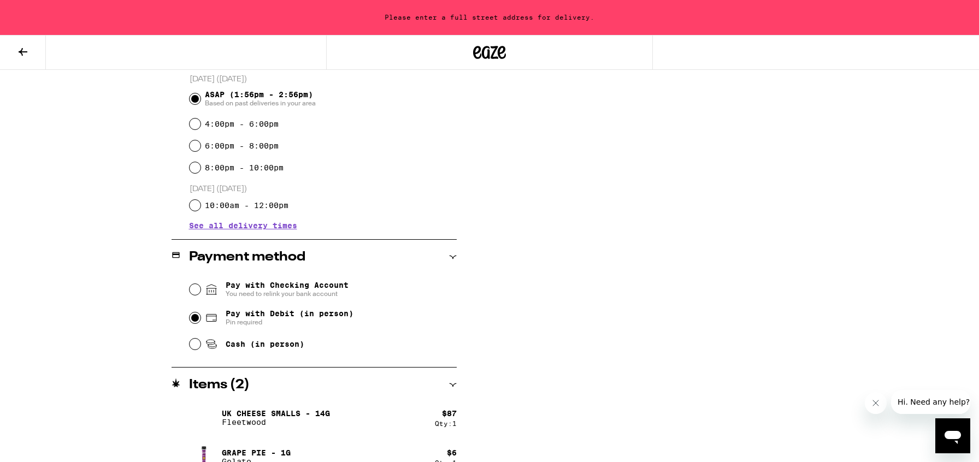
click at [197, 318] on input "Pay with Debit (in person) Pin required" at bounding box center [195, 318] width 11 height 11
radio input "true"
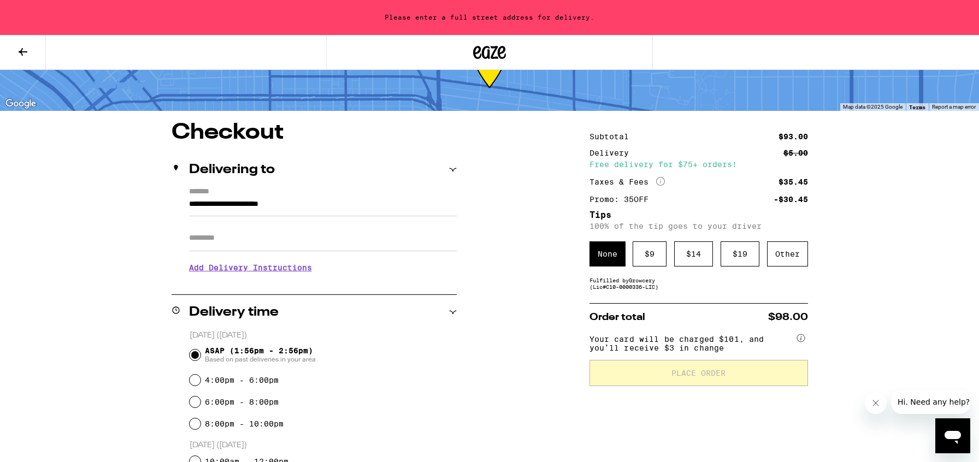
scroll to position [43, 0]
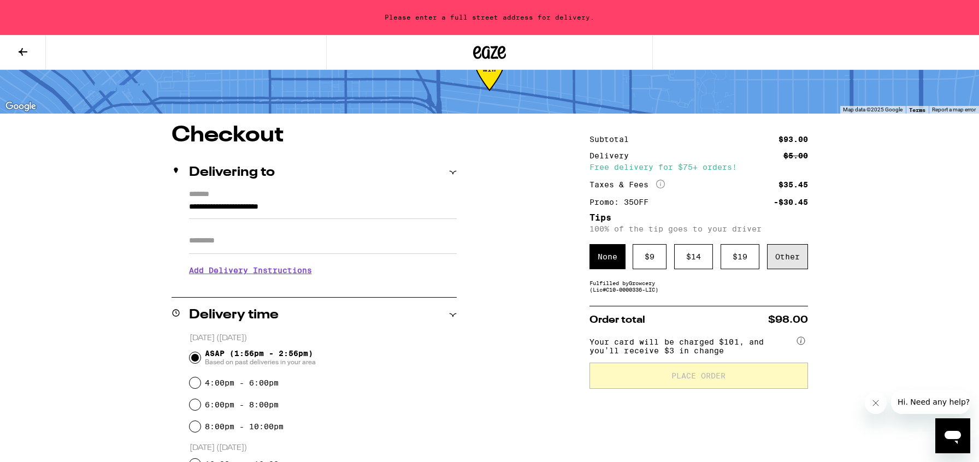
click at [787, 260] on div "Other" at bounding box center [787, 256] width 41 height 25
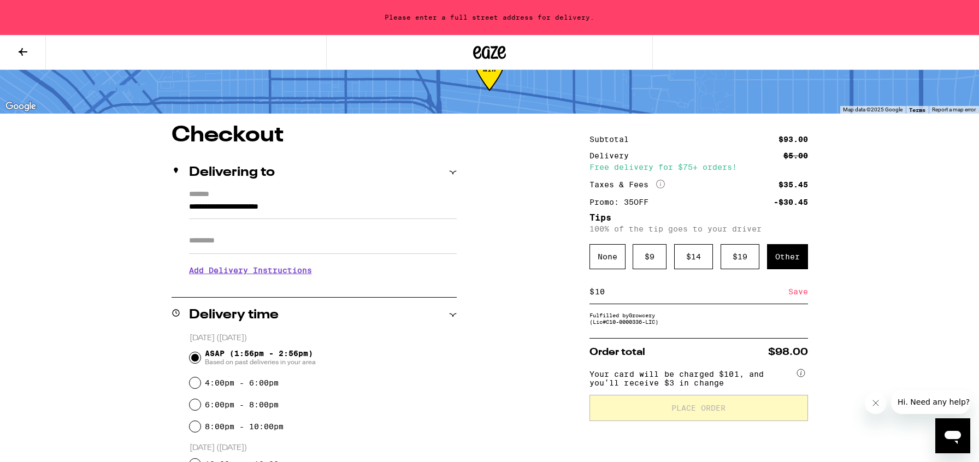
type input "10"
click at [796, 297] on div "Save" at bounding box center [799, 292] width 20 height 24
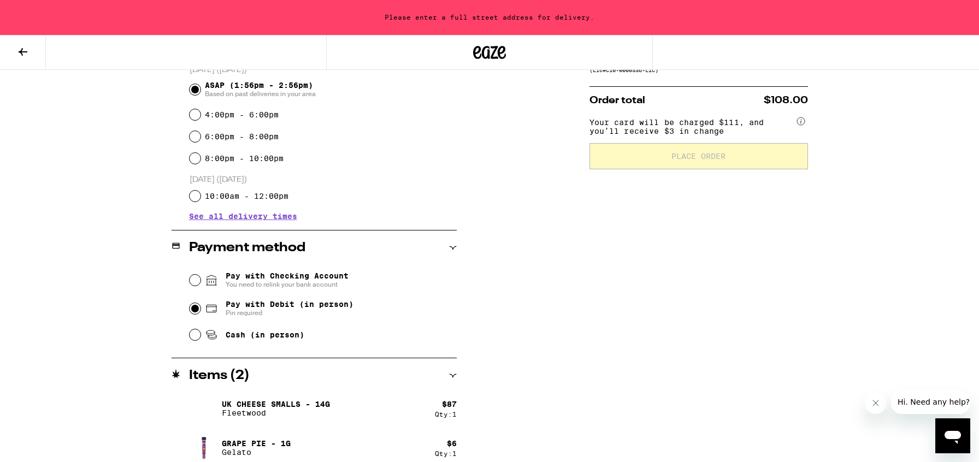
scroll to position [321, 0]
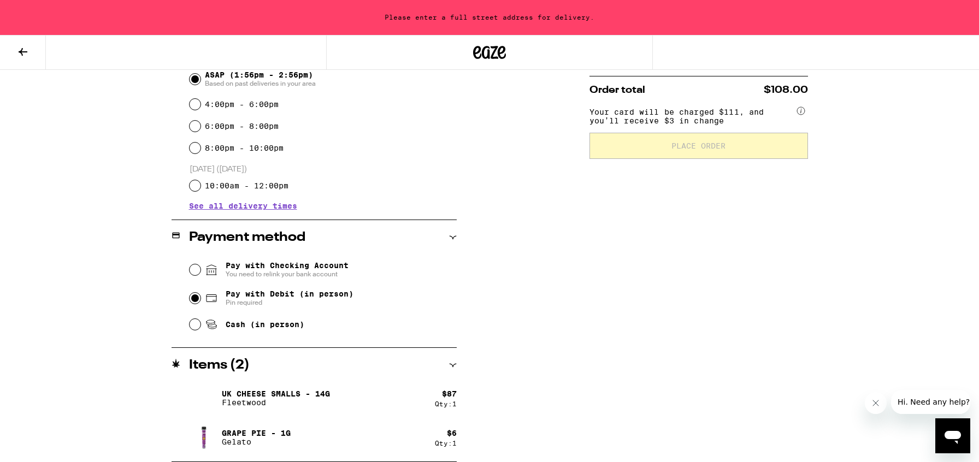
click at [211, 397] on img at bounding box center [204, 398] width 31 height 31
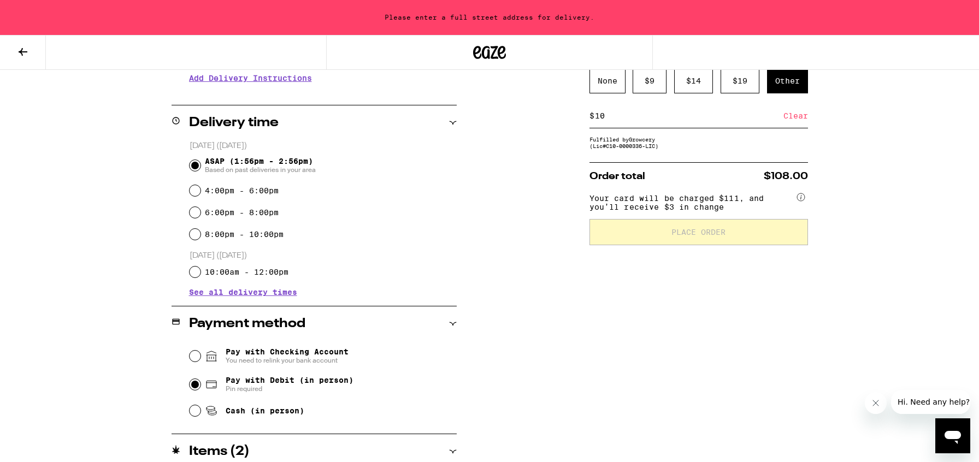
scroll to position [0, 0]
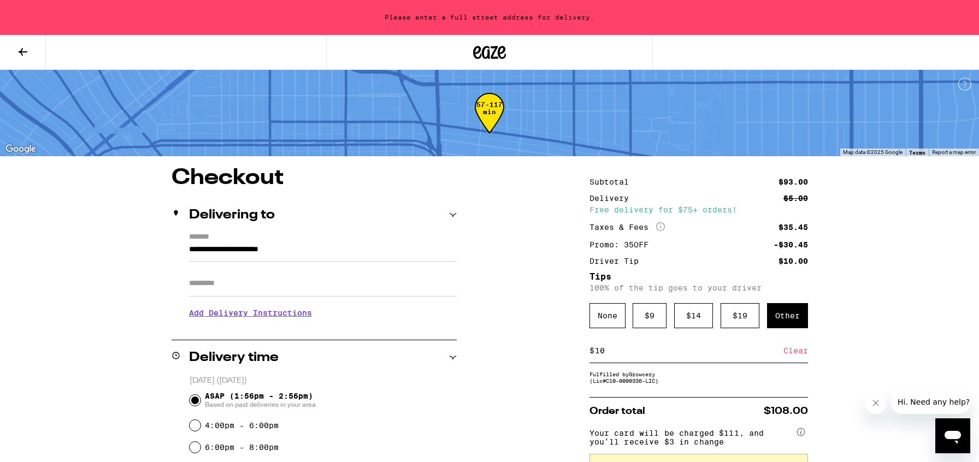
click at [489, 53] on icon at bounding box center [490, 52] width 16 height 13
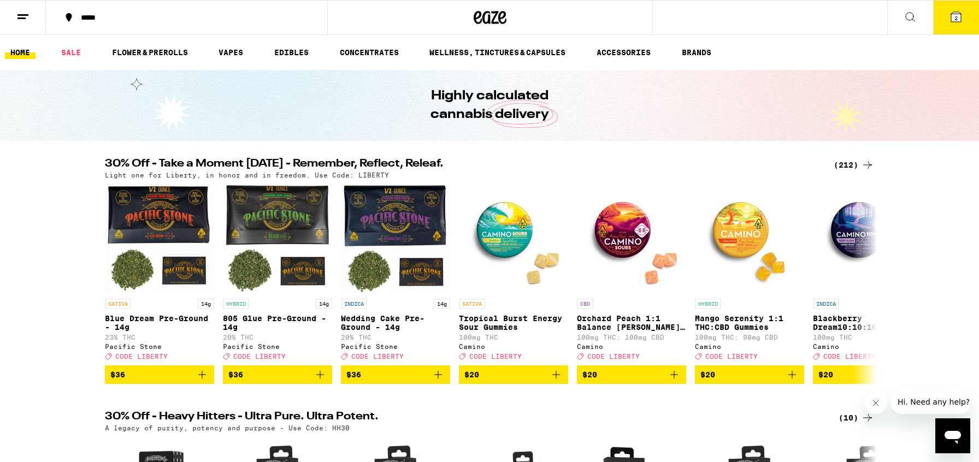
click at [963, 17] on icon at bounding box center [956, 16] width 13 height 13
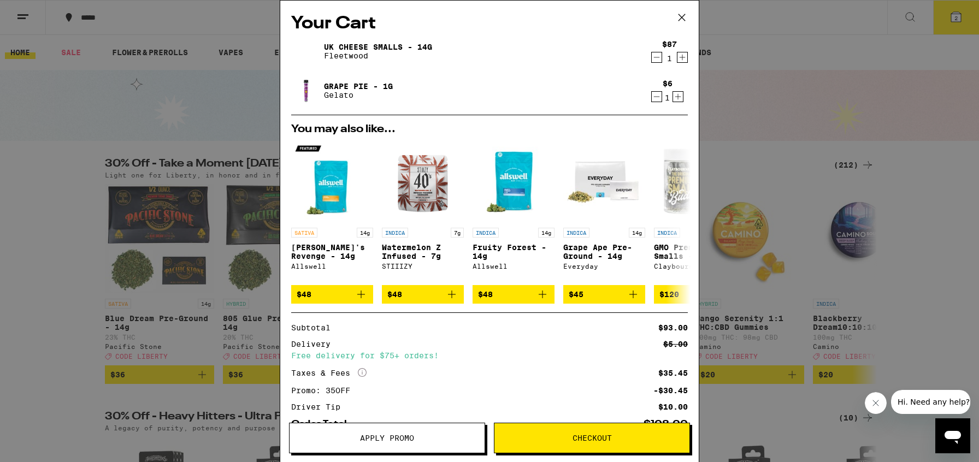
click at [602, 437] on span "Checkout" at bounding box center [592, 439] width 39 height 8
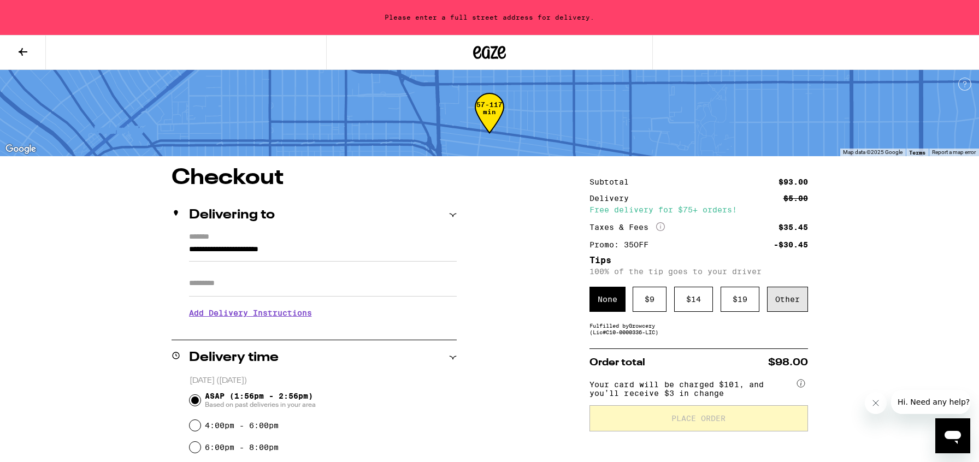
click at [778, 303] on div "Other" at bounding box center [787, 299] width 41 height 25
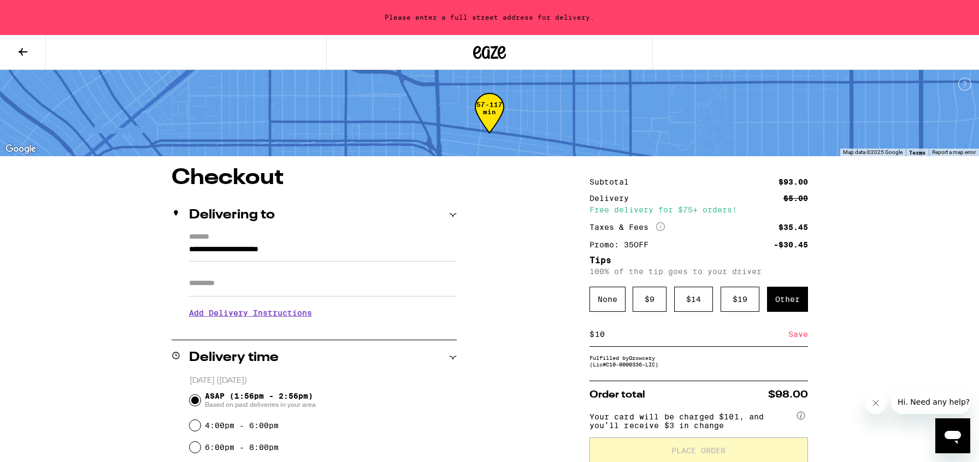
type input "10"
click at [799, 339] on div "Save" at bounding box center [799, 334] width 20 height 24
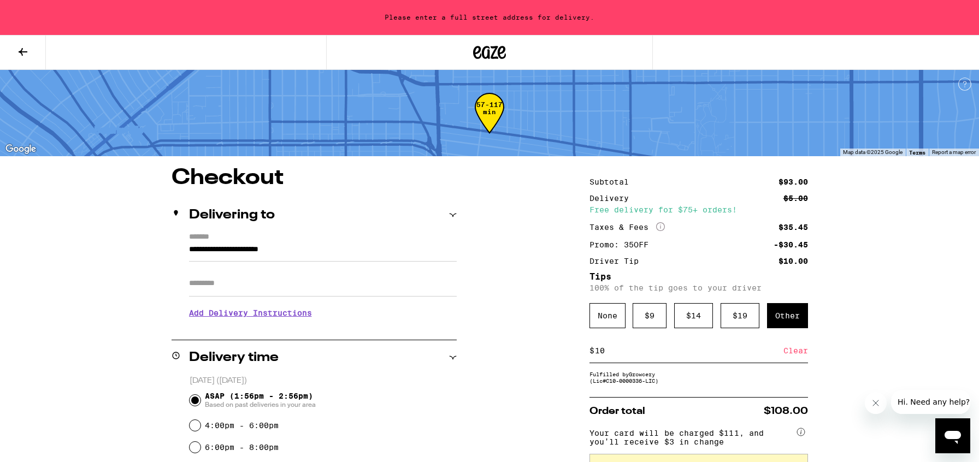
click at [192, 249] on input "**********" at bounding box center [323, 252] width 268 height 19
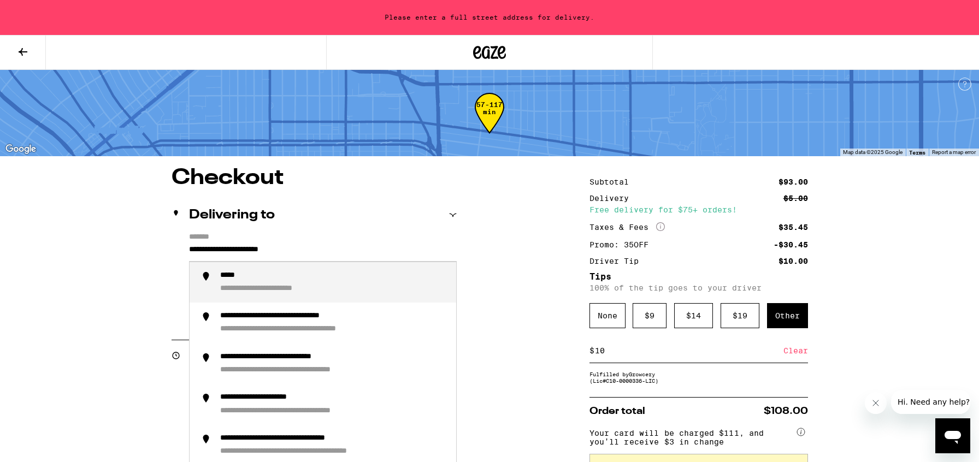
click at [190, 248] on input "**********" at bounding box center [323, 252] width 268 height 19
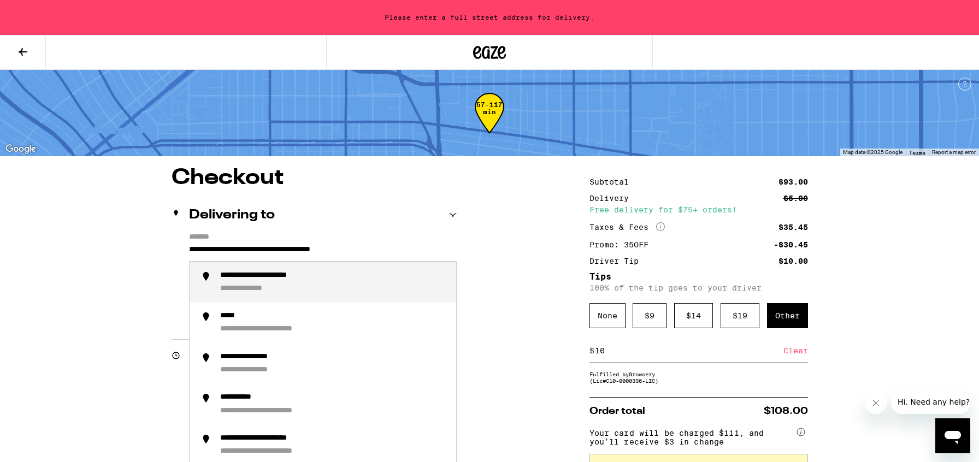
click at [262, 277] on div "**********" at bounding box center [279, 276] width 119 height 10
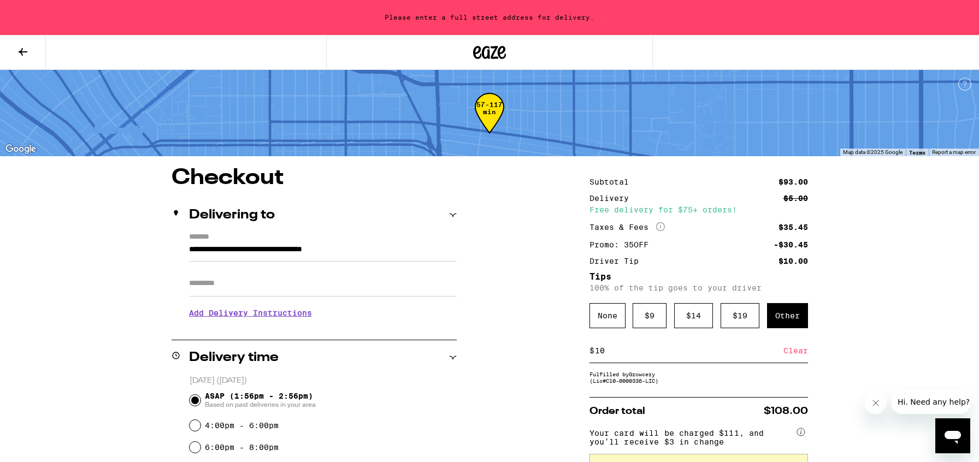
type input "**********"
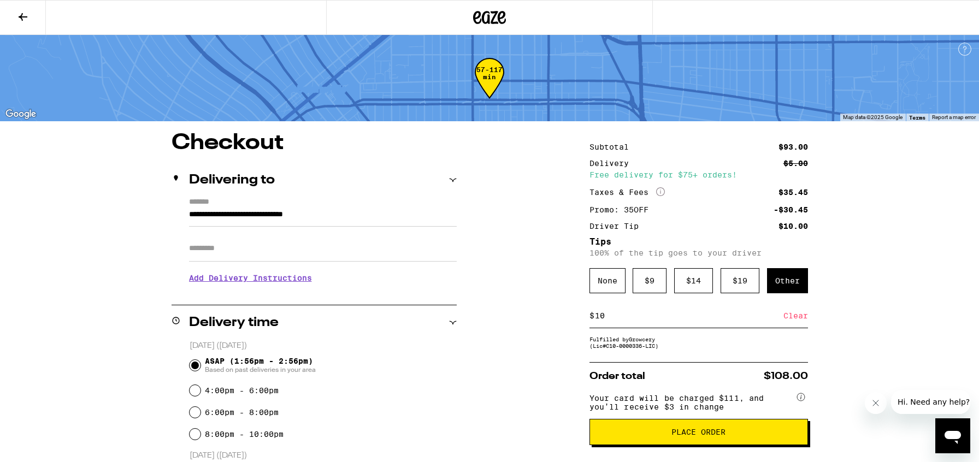
click at [277, 250] on input "Apt/Suite" at bounding box center [323, 249] width 268 height 26
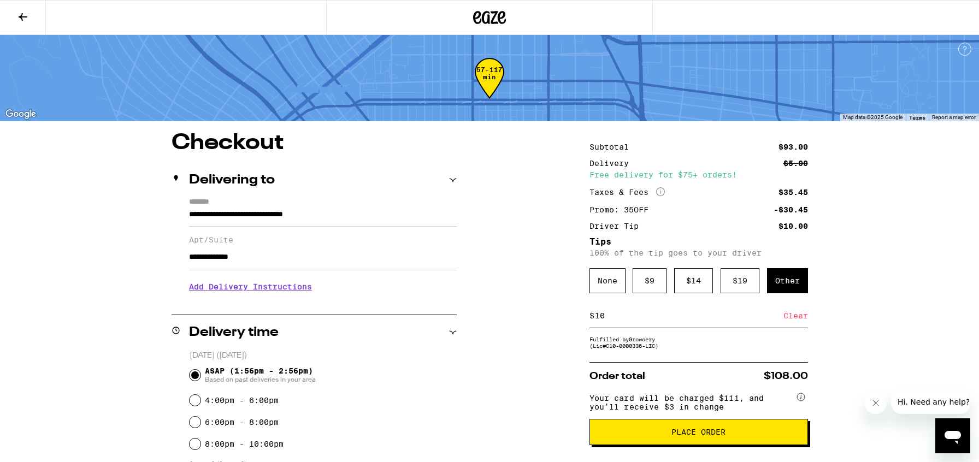
type input "**********"
click at [282, 290] on h3 "Add Delivery Instructions" at bounding box center [323, 286] width 268 height 25
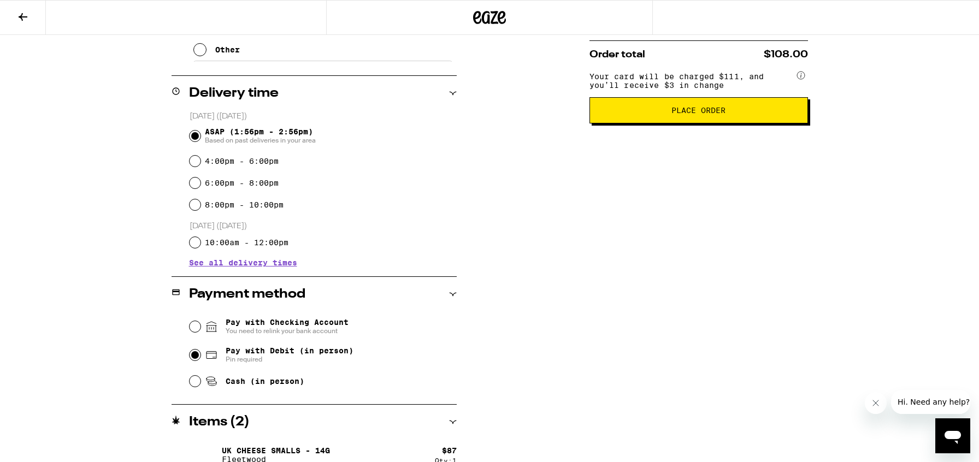
scroll to position [307, 0]
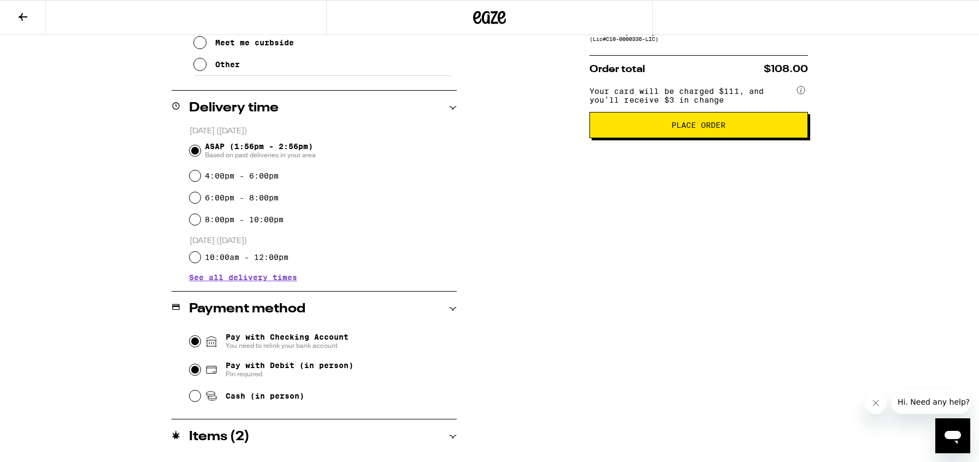
click at [197, 343] on input "Pay with Checking Account You need to relink your bank account" at bounding box center [195, 341] width 11 height 11
click at [192, 371] on input "Pay with Debit (in person) Pin required" at bounding box center [195, 370] width 11 height 11
radio input "true"
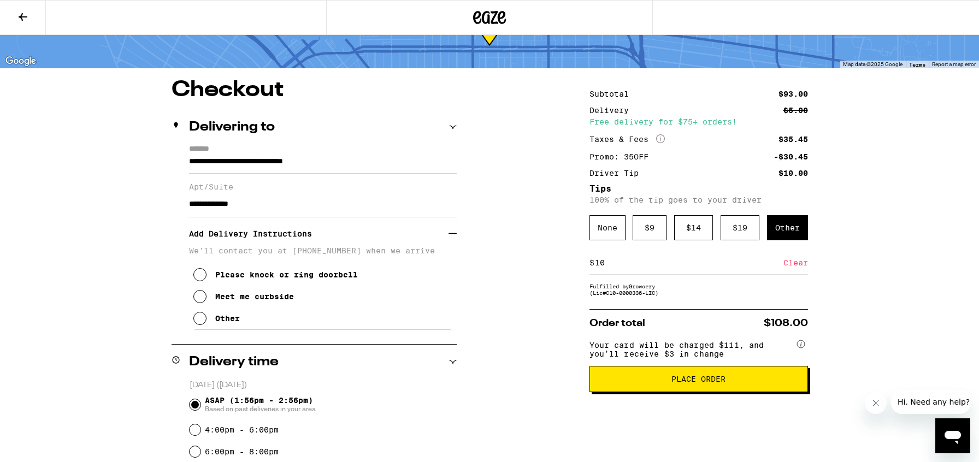
scroll to position [52, 0]
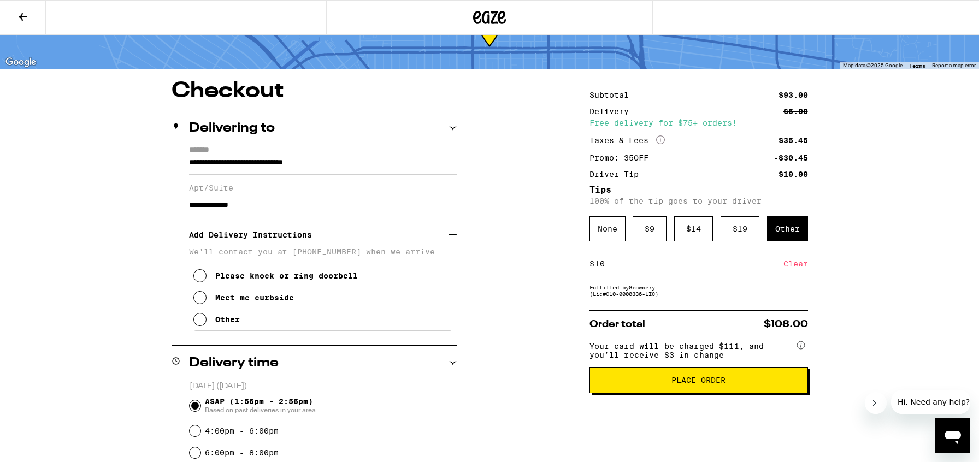
click at [190, 208] on input "**********" at bounding box center [323, 205] width 268 height 26
click at [270, 212] on input "**********" at bounding box center [323, 205] width 268 height 26
type input "**********"
click at [201, 325] on icon at bounding box center [199, 319] width 13 height 13
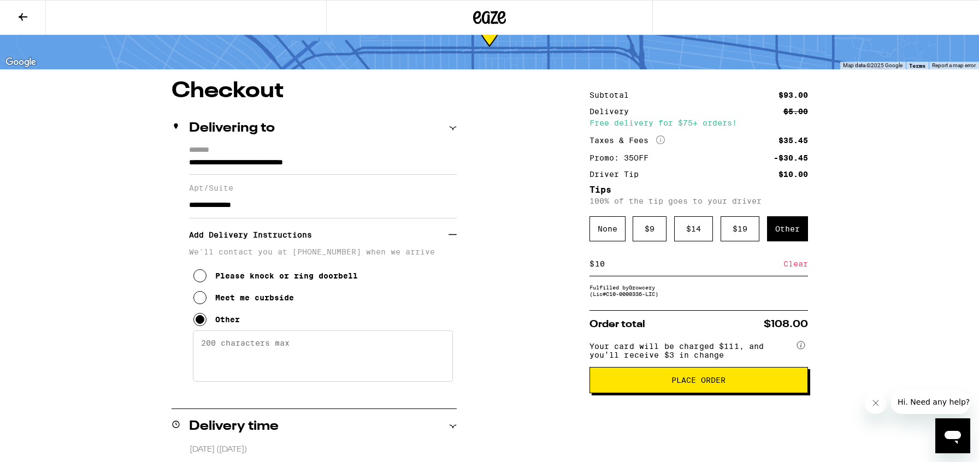
click at [219, 356] on textarea "Enter any other delivery instructions you want driver to know" at bounding box center [323, 356] width 260 height 51
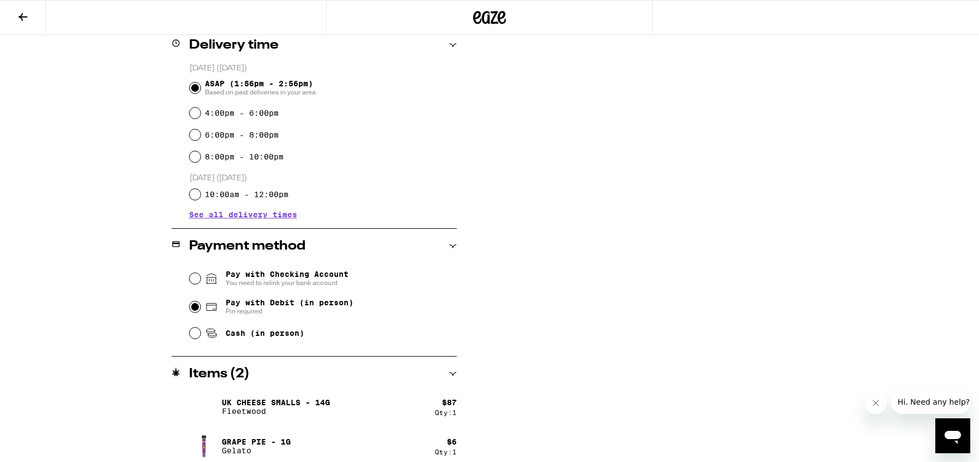
scroll to position [442, 0]
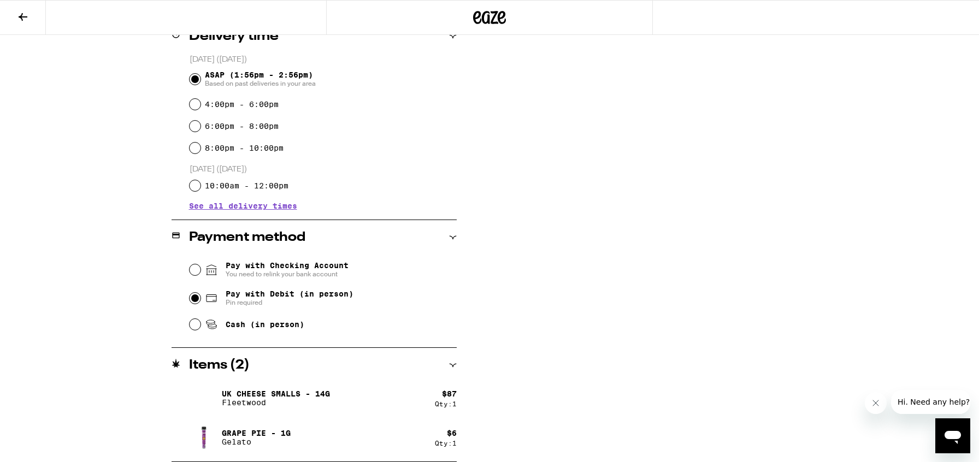
type textarea "Black and white building ON Third between Wetherly and Almont. 2nd floor, pleas…"
click at [212, 364] on h2 "Items ( 2 )" at bounding box center [219, 365] width 61 height 13
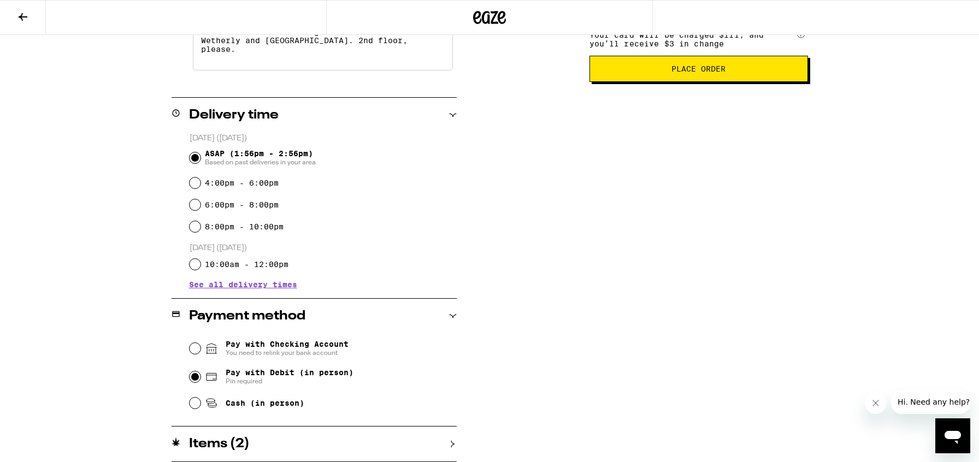
scroll to position [351, 0]
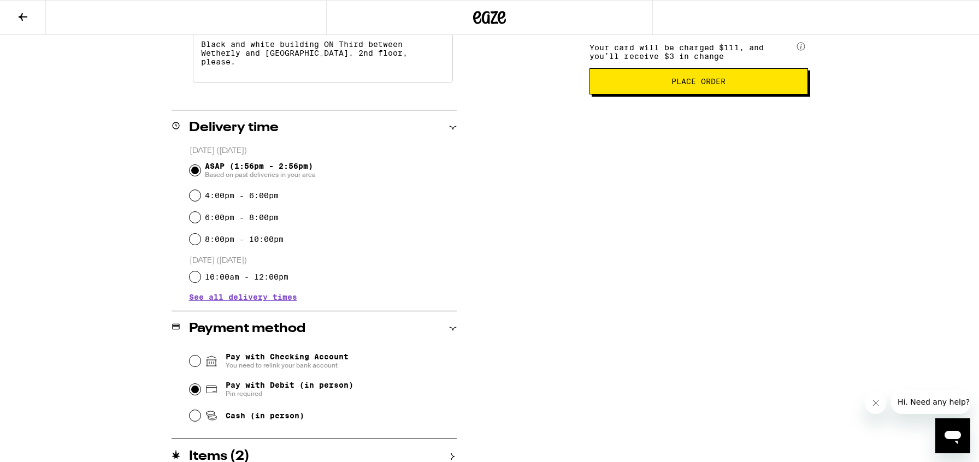
click at [493, 20] on icon at bounding box center [490, 17] width 16 height 13
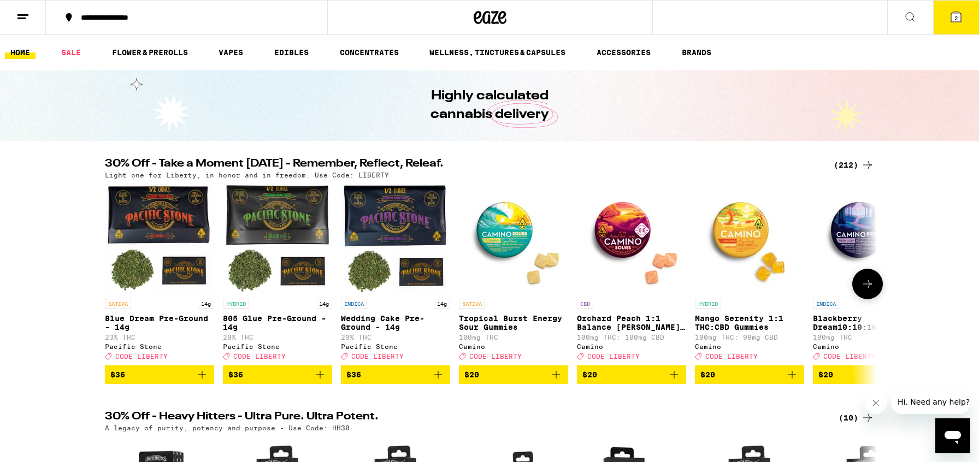
click at [869, 285] on icon at bounding box center [867, 284] width 13 height 13
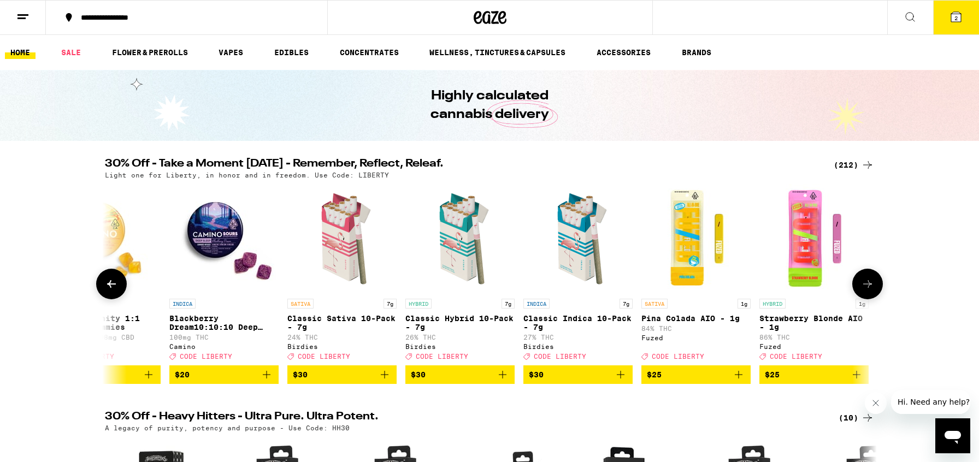
scroll to position [0, 650]
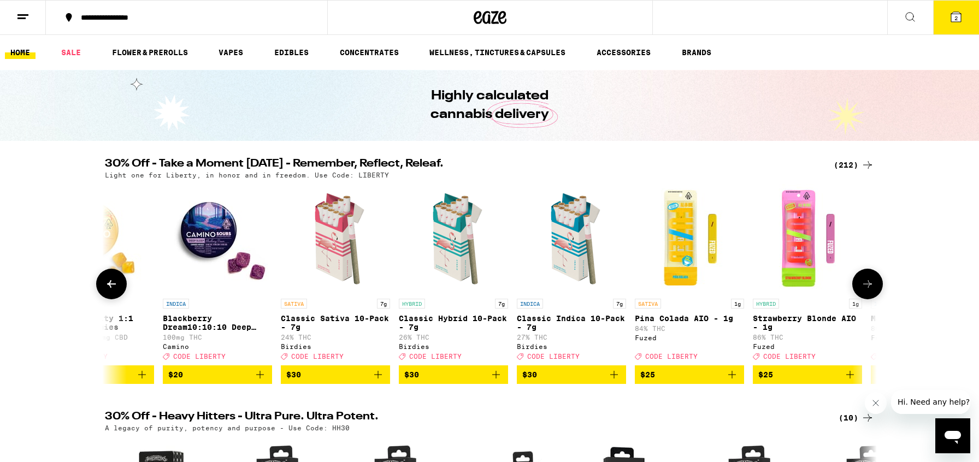
click at [869, 285] on icon at bounding box center [867, 284] width 13 height 13
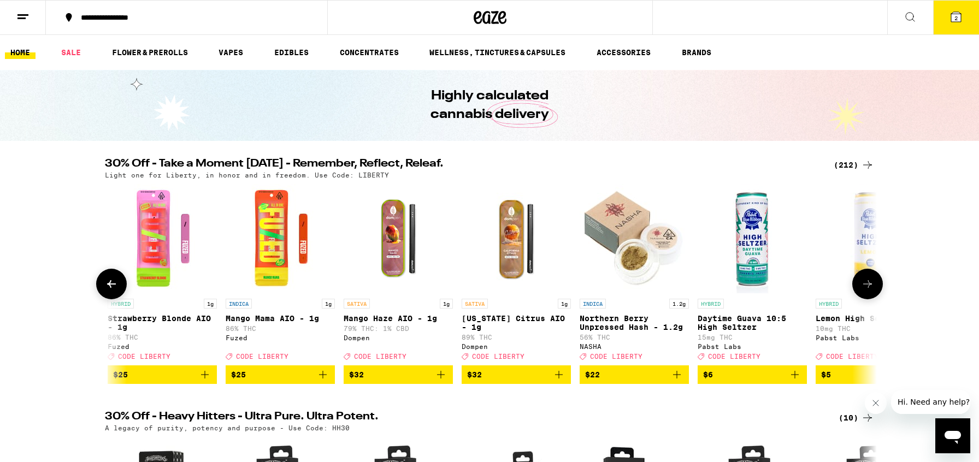
scroll to position [0, 1301]
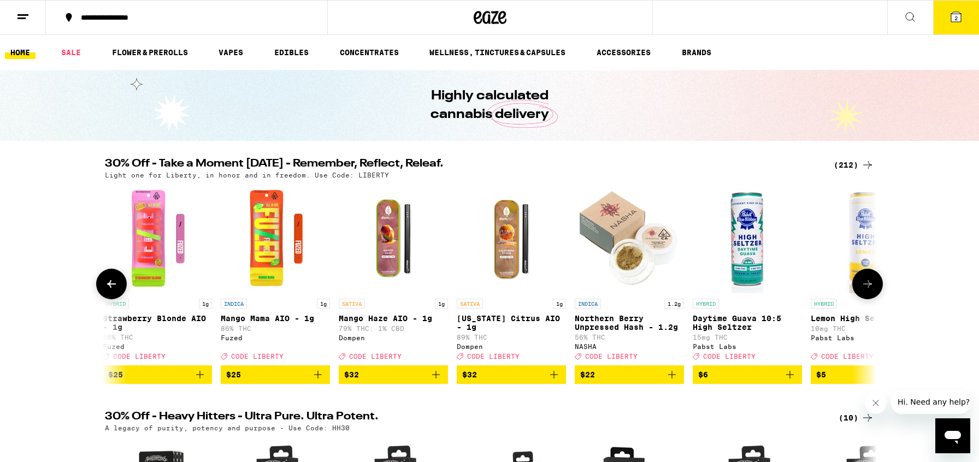
click at [869, 285] on icon at bounding box center [867, 284] width 13 height 13
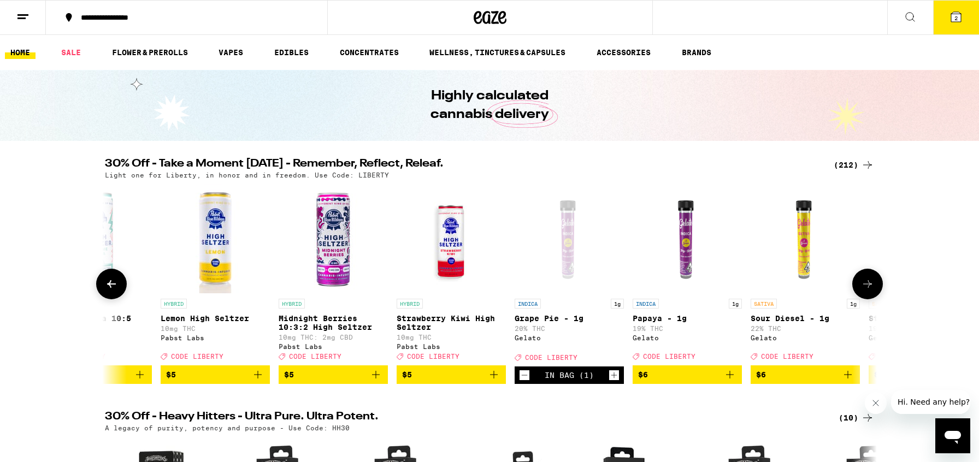
click at [869, 285] on icon at bounding box center [868, 284] width 9 height 8
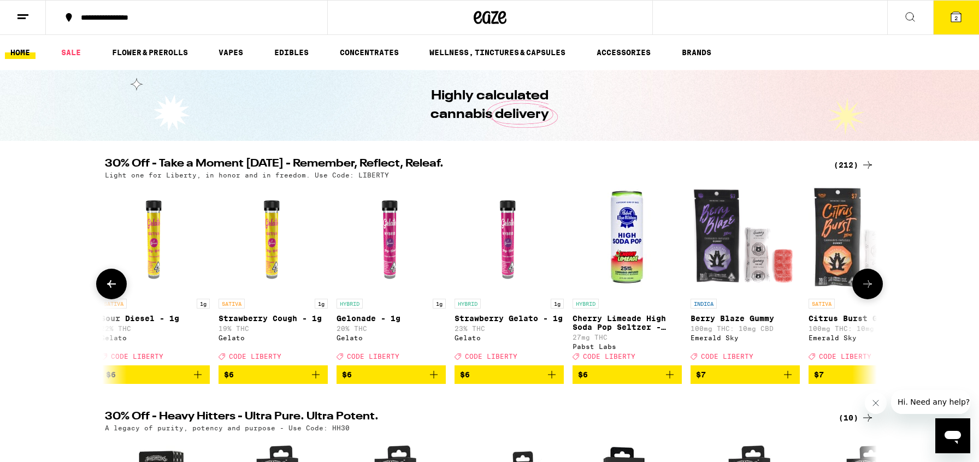
click at [869, 285] on icon at bounding box center [868, 284] width 9 height 8
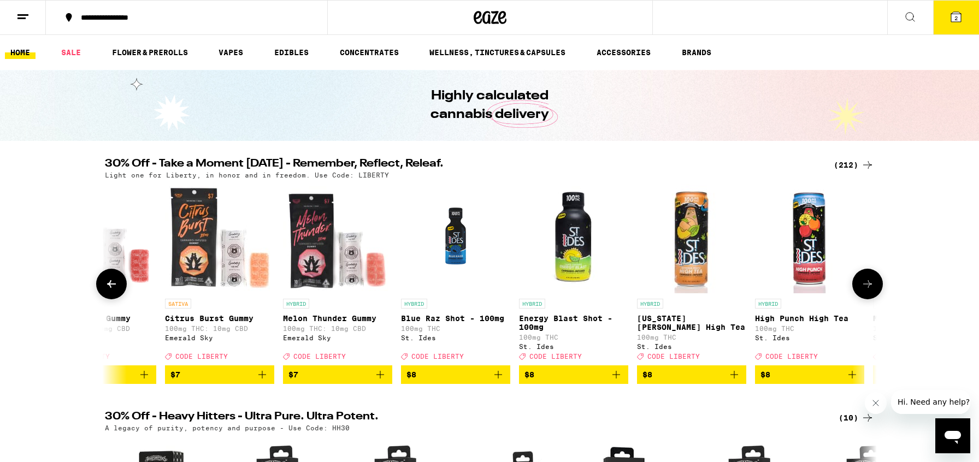
scroll to position [0, 3252]
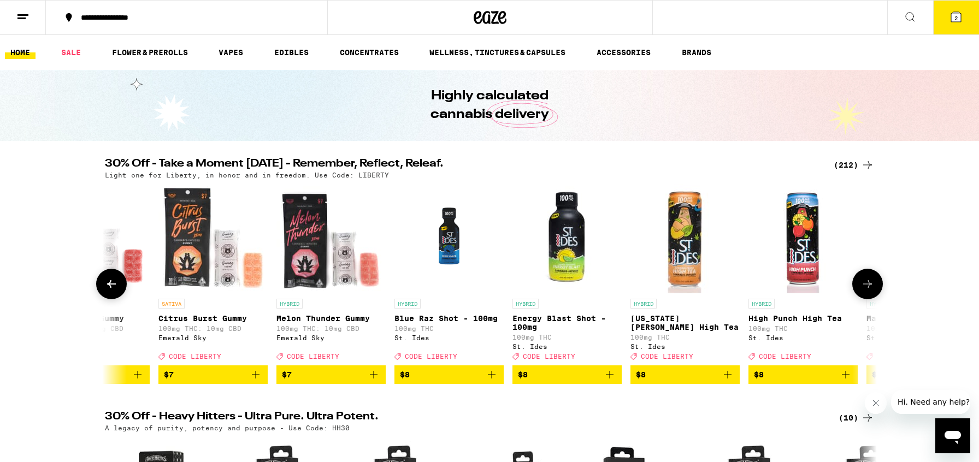
click at [869, 285] on icon at bounding box center [867, 284] width 13 height 13
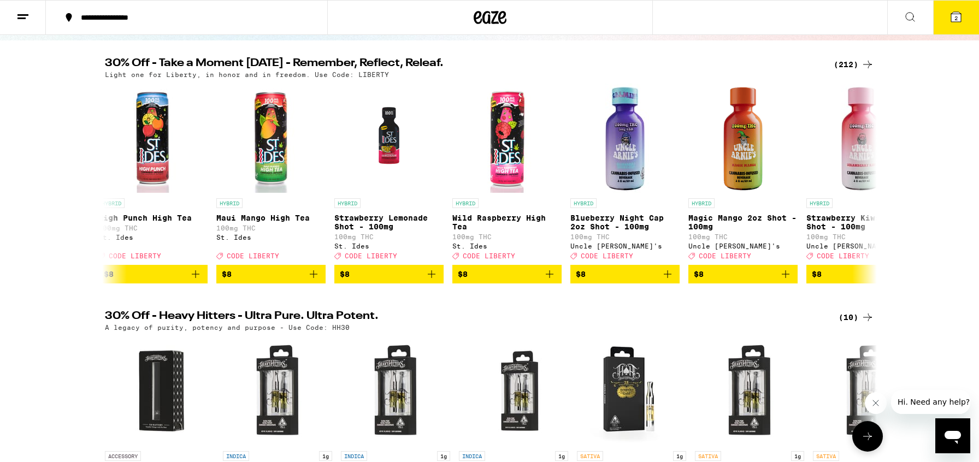
scroll to position [0, 0]
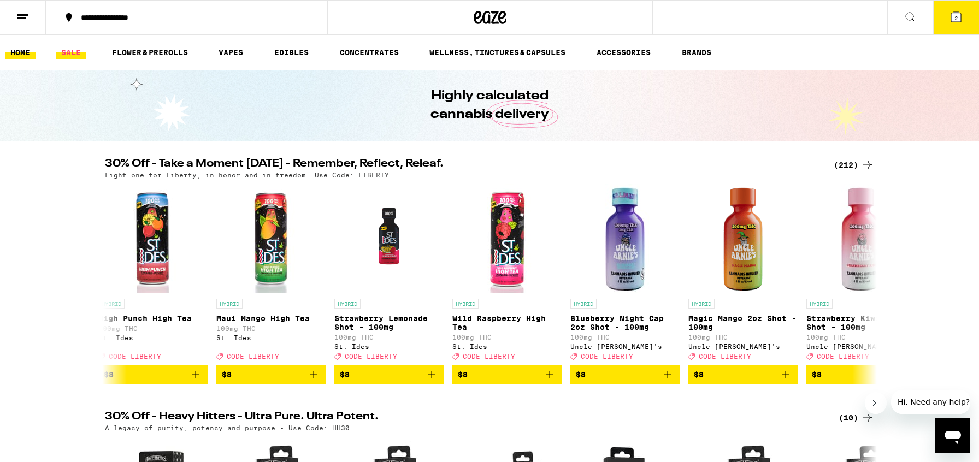
click at [70, 52] on link "SALE" at bounding box center [71, 52] width 31 height 13
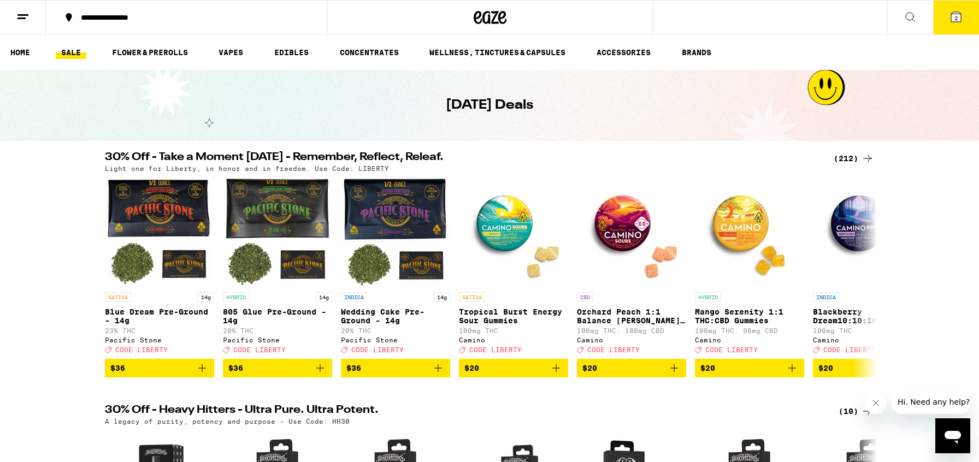
click at [871, 157] on icon at bounding box center [867, 158] width 13 height 13
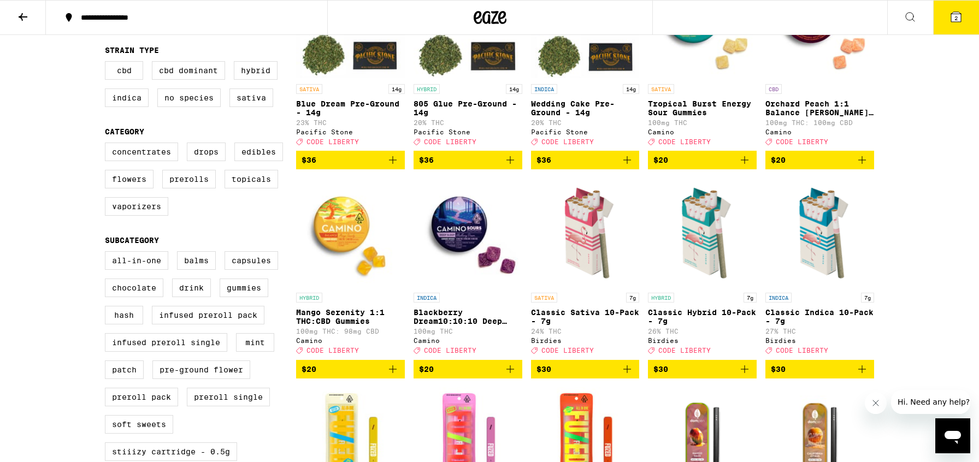
scroll to position [185, 0]
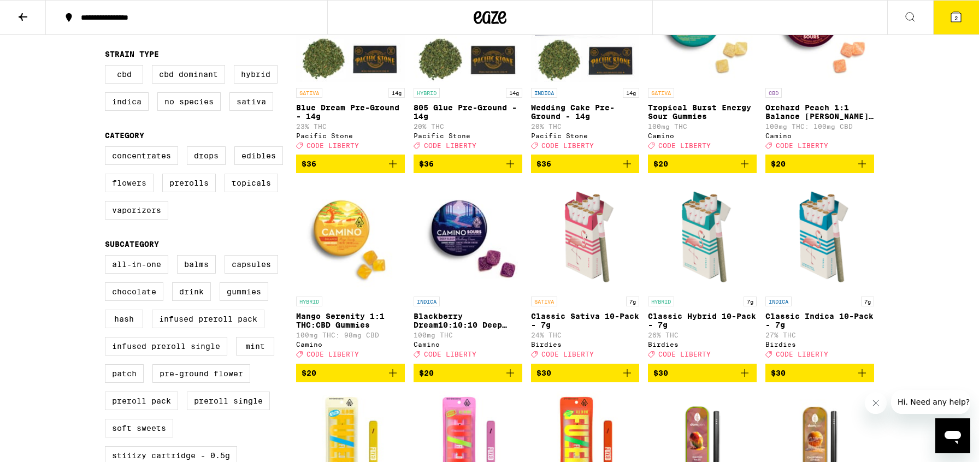
click at [127, 192] on label "Flowers" at bounding box center [129, 183] width 49 height 19
click at [108, 149] on input "Flowers" at bounding box center [107, 148] width 1 height 1
checkbox input "true"
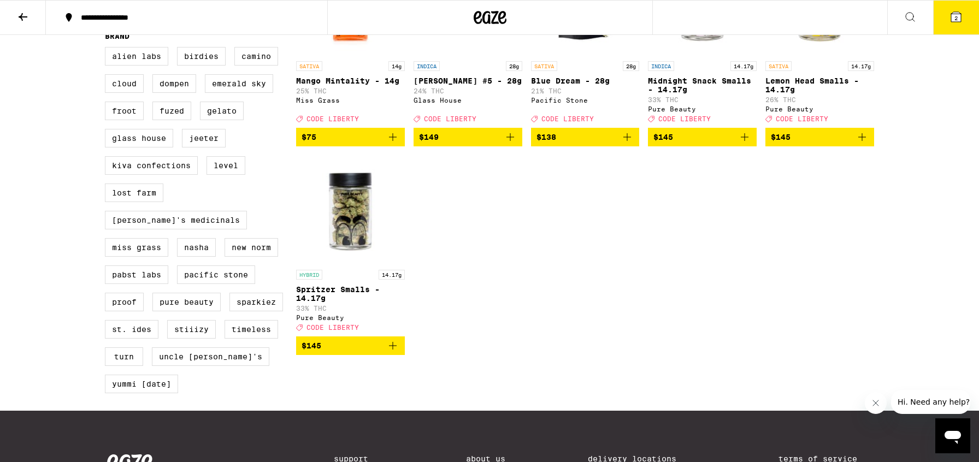
scroll to position [841, 0]
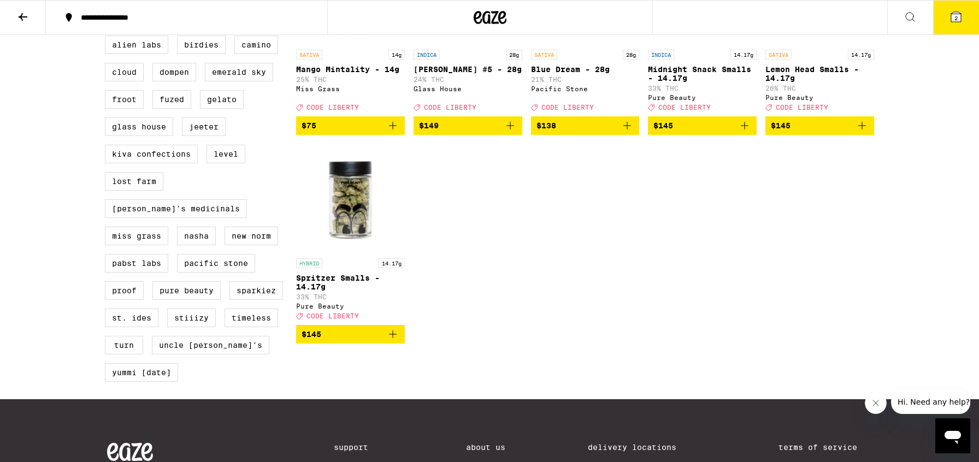
click at [356, 241] on img "Open page for Spritzer Smalls - 14.17g from Pure Beauty" at bounding box center [350, 198] width 109 height 109
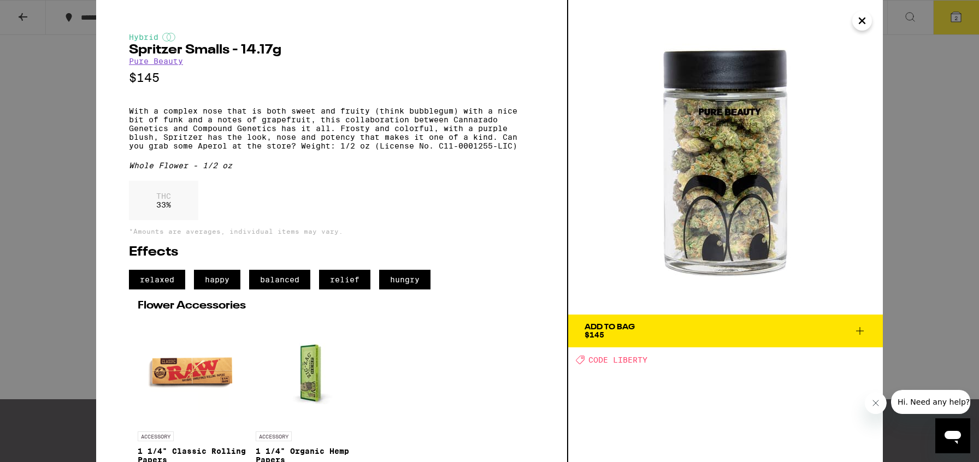
click at [863, 20] on icon "Close" at bounding box center [862, 20] width 5 height 5
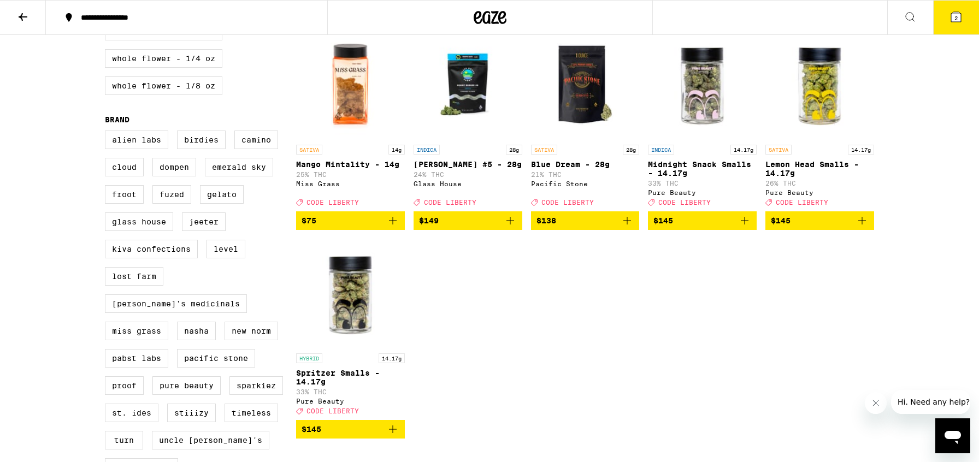
scroll to position [729, 0]
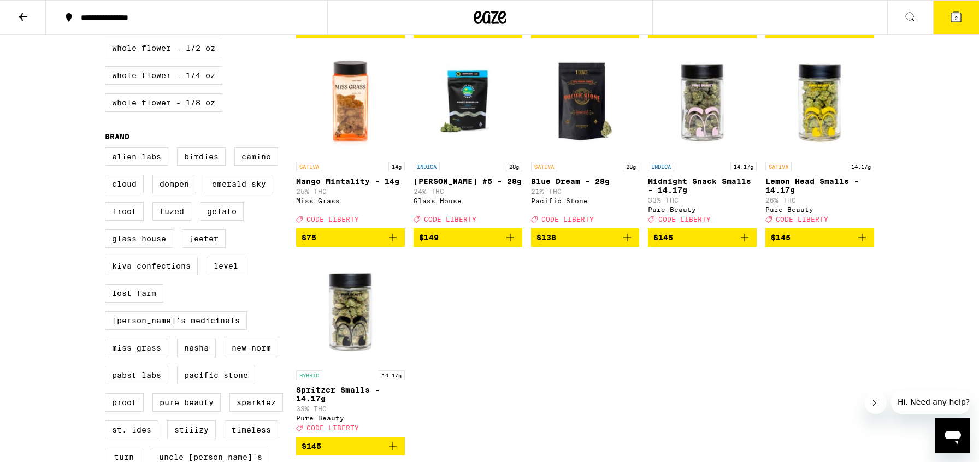
click at [702, 132] on img "Open page for Midnight Snack Smalls - 14.17g from Pure Beauty" at bounding box center [702, 101] width 109 height 109
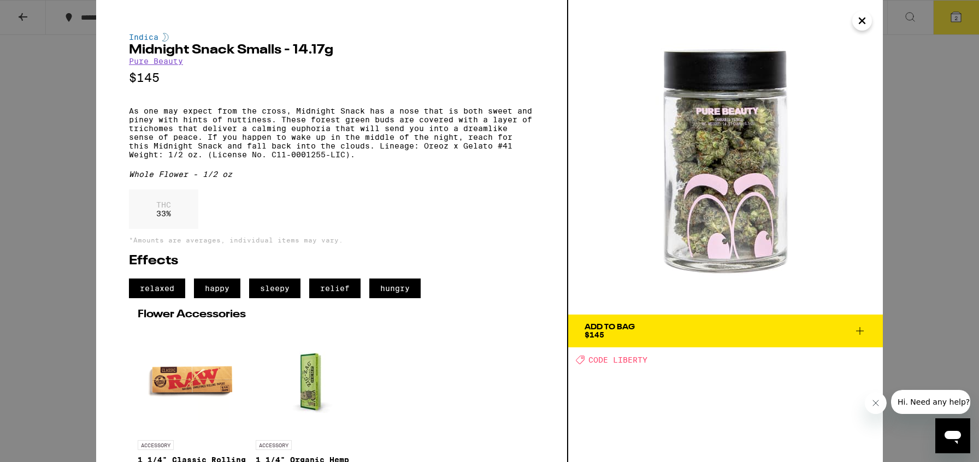
click at [863, 17] on icon "Close" at bounding box center [862, 21] width 13 height 16
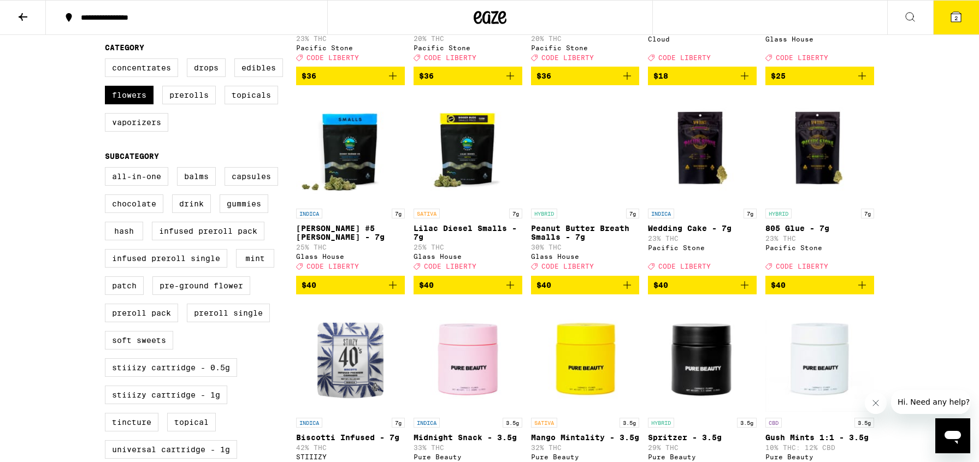
scroll to position [243, 0]
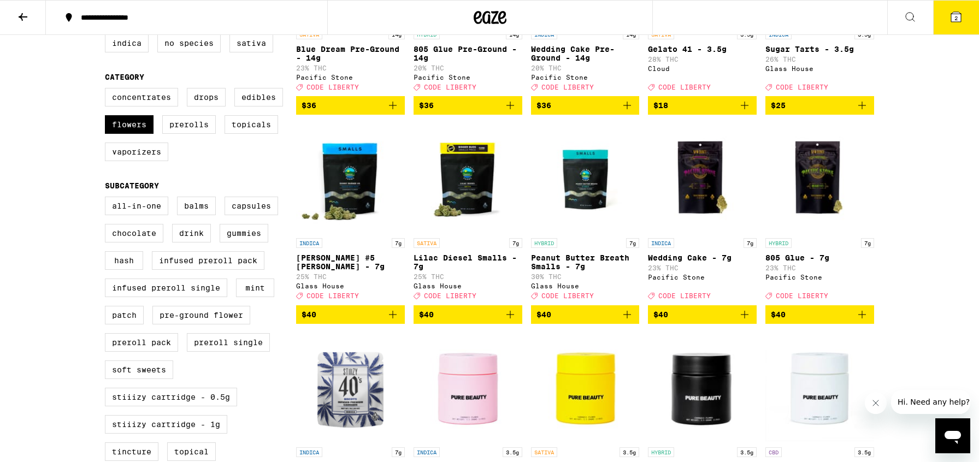
click at [955, 15] on span "2" at bounding box center [956, 18] width 3 height 7
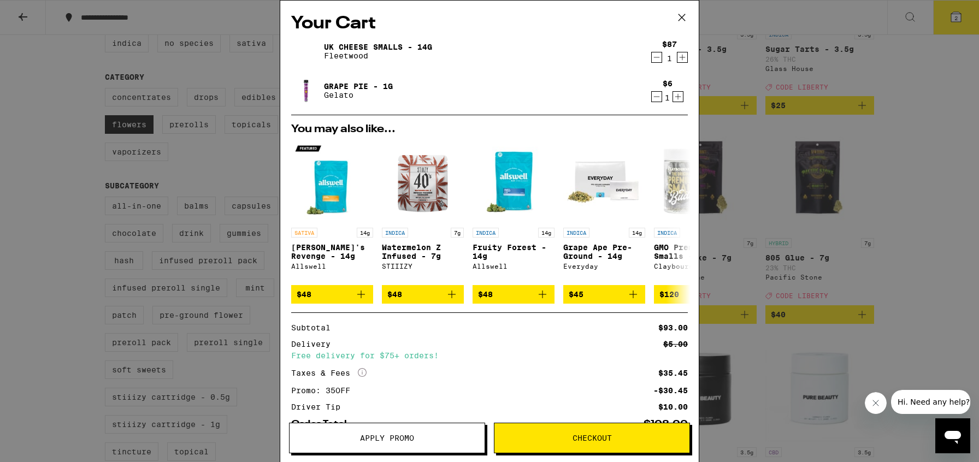
click at [353, 55] on p "Fleetwood" at bounding box center [378, 55] width 108 height 9
drag, startPoint x: 372, startPoint y: 56, endPoint x: 319, endPoint y: 48, distance: 53.6
click at [319, 48] on div "UK Cheese Smalls - 14g Fleetwood" at bounding box center [468, 51] width 355 height 31
copy div "UK Cheese Smalls - 14g Fleetwood"
click at [570, 439] on span "Checkout" at bounding box center [592, 439] width 195 height 8
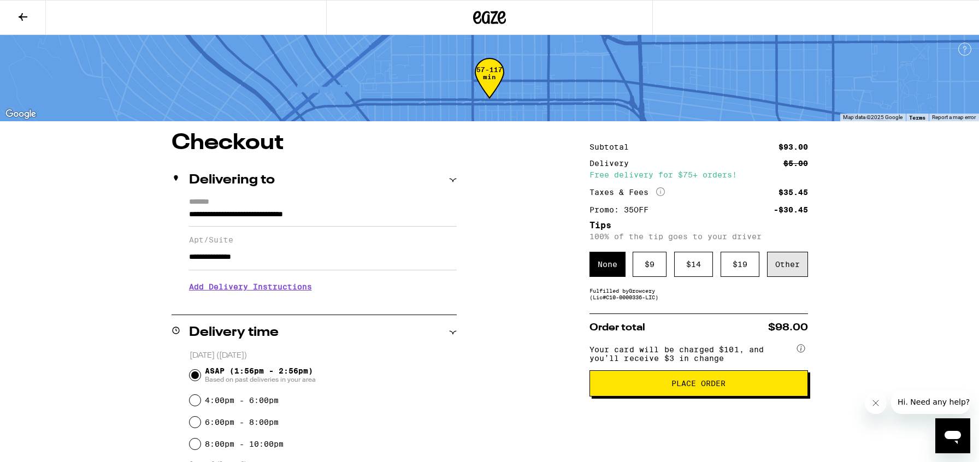
click at [784, 260] on div "Other" at bounding box center [787, 264] width 41 height 25
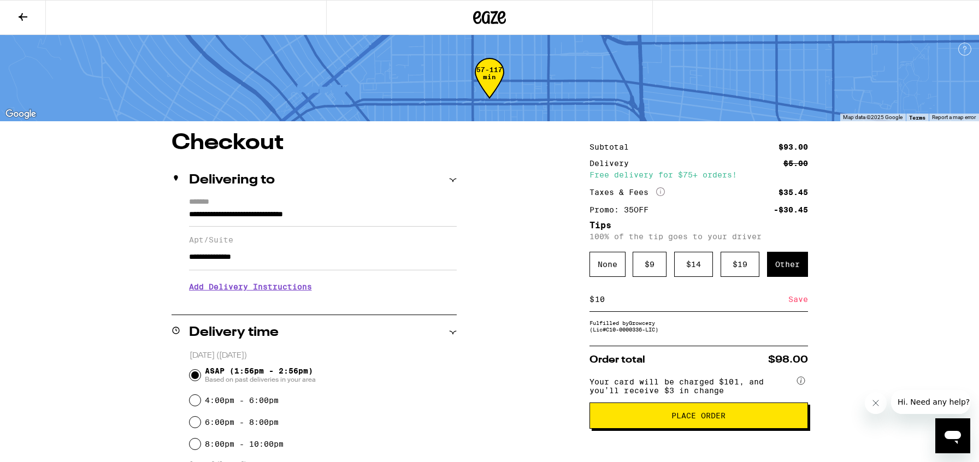
type input "10"
click at [542, 318] on div "**********" at bounding box center [489, 445] width 787 height 626
click at [796, 301] on div "Save" at bounding box center [799, 299] width 20 height 24
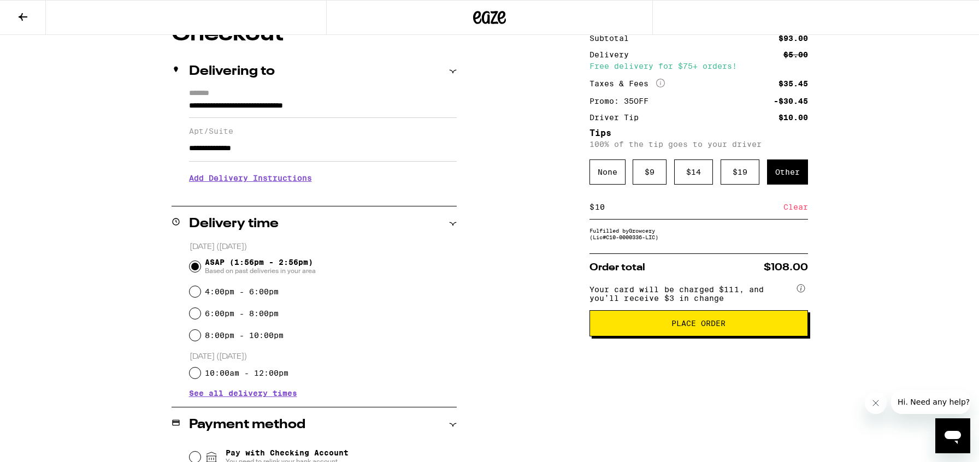
scroll to position [83, 0]
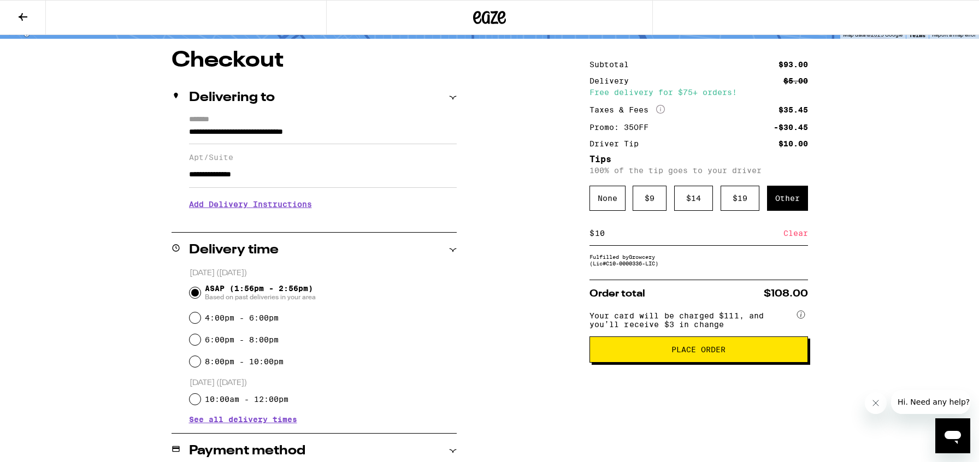
click at [691, 354] on span "Place Order" at bounding box center [699, 350] width 54 height 8
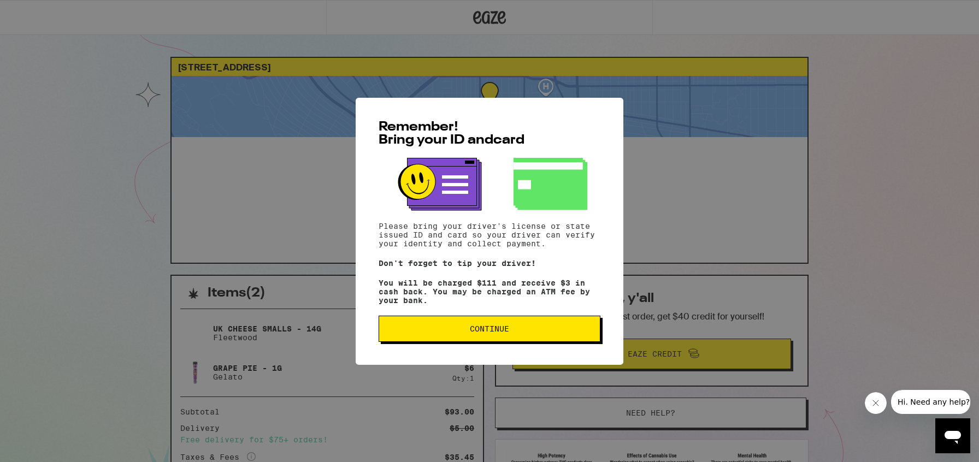
click at [492, 326] on button "Continue" at bounding box center [490, 329] width 222 height 26
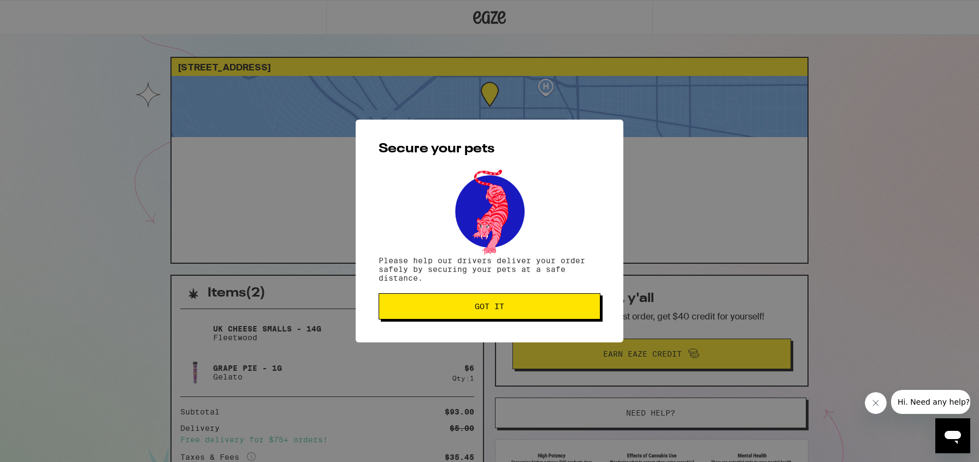
click at [486, 308] on span "Got it" at bounding box center [490, 307] width 30 height 8
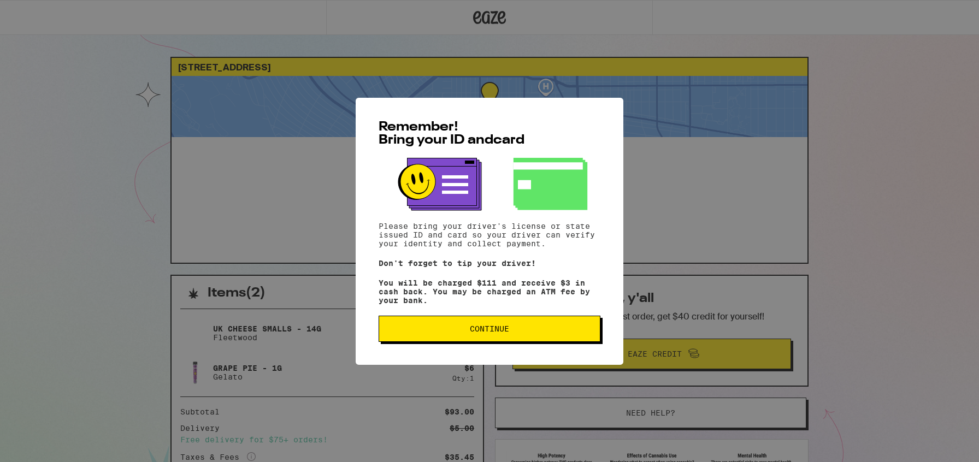
click at [485, 327] on button "Continue" at bounding box center [490, 329] width 222 height 26
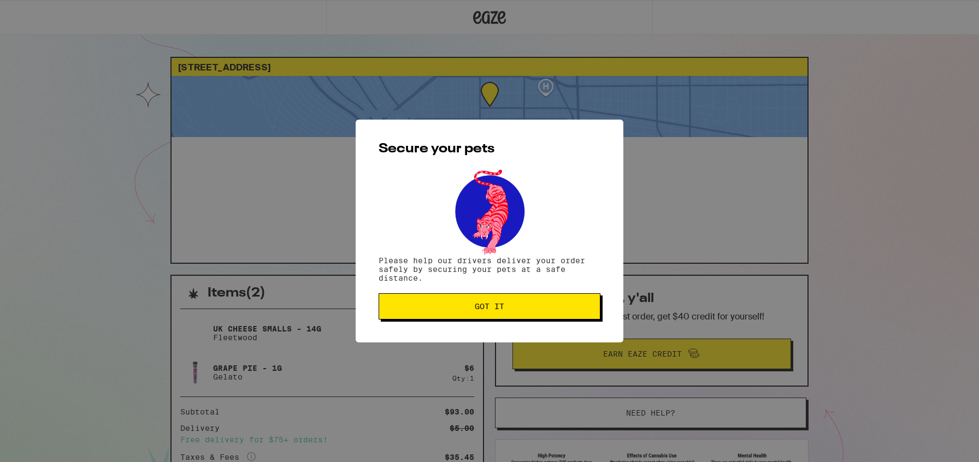
click at [488, 310] on span "Got it" at bounding box center [490, 307] width 30 height 8
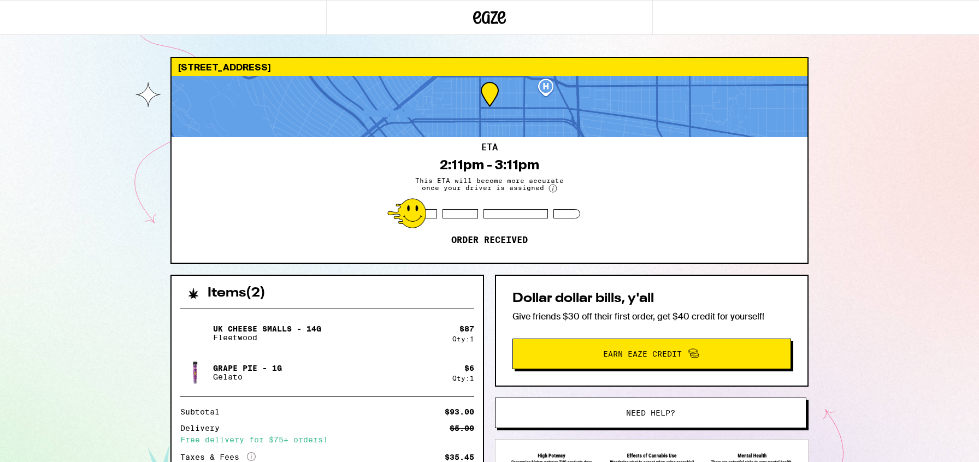
click at [493, 14] on icon at bounding box center [489, 18] width 33 height 20
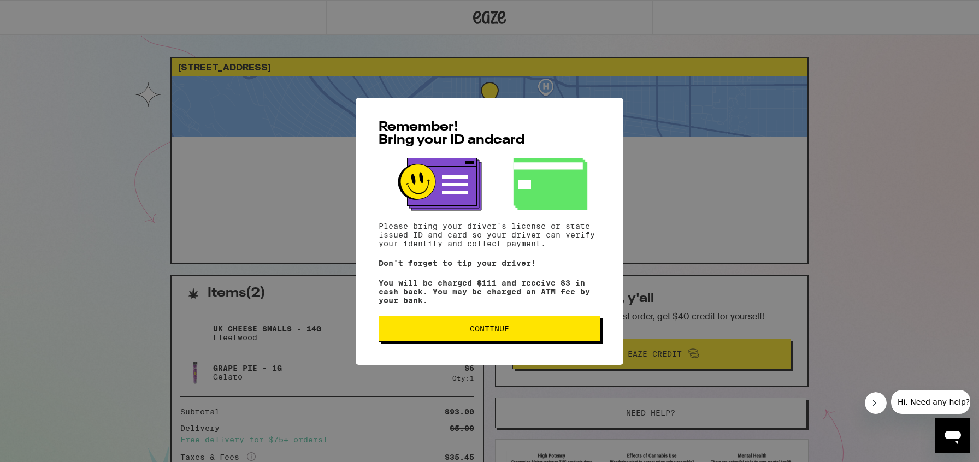
click at [498, 332] on span "Continue" at bounding box center [489, 329] width 39 height 8
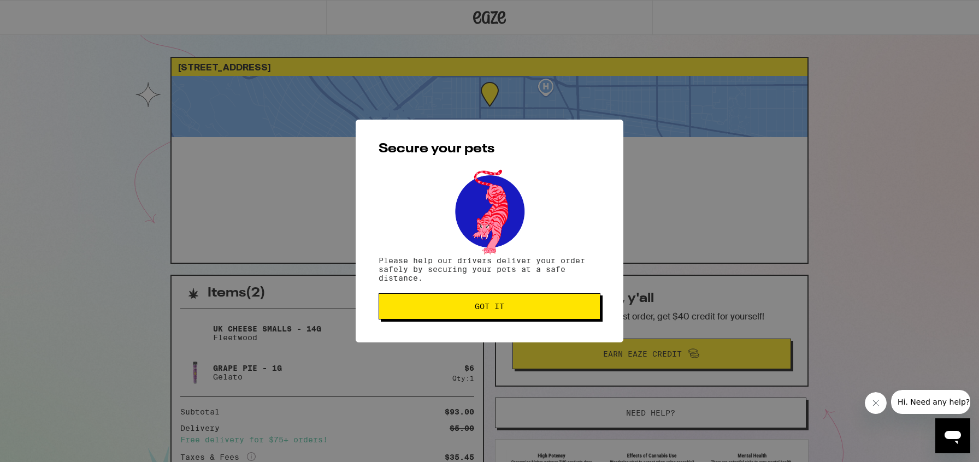
click at [488, 304] on span "Got it" at bounding box center [490, 307] width 30 height 8
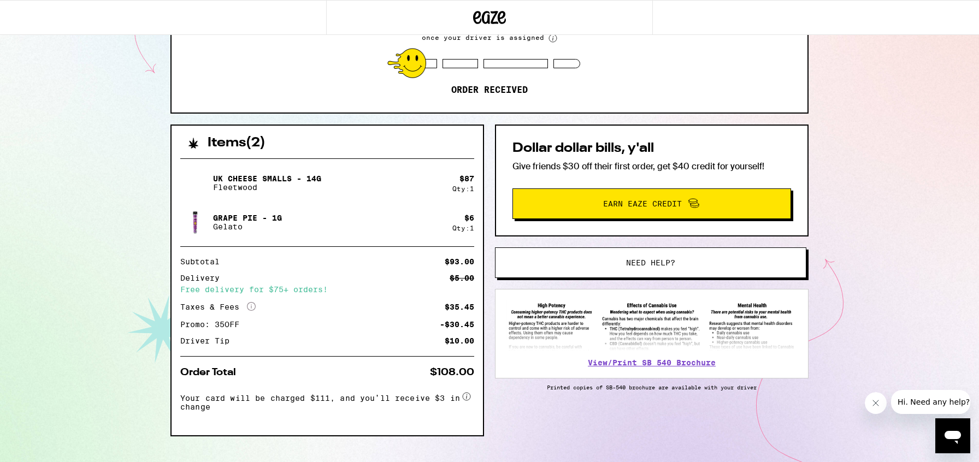
scroll to position [171, 0]
